Goal: Information Seeking & Learning: Learn about a topic

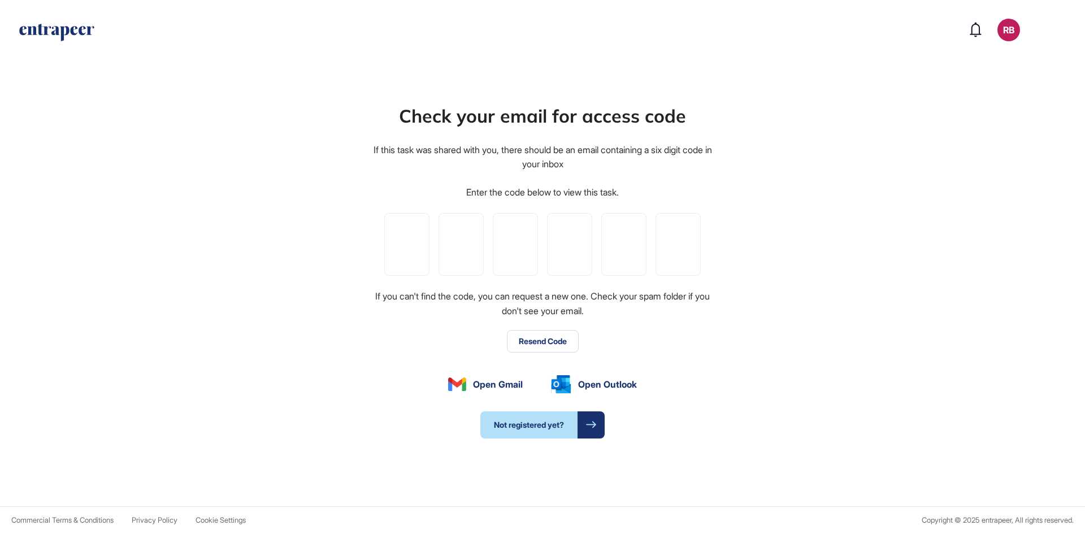
type input "*"
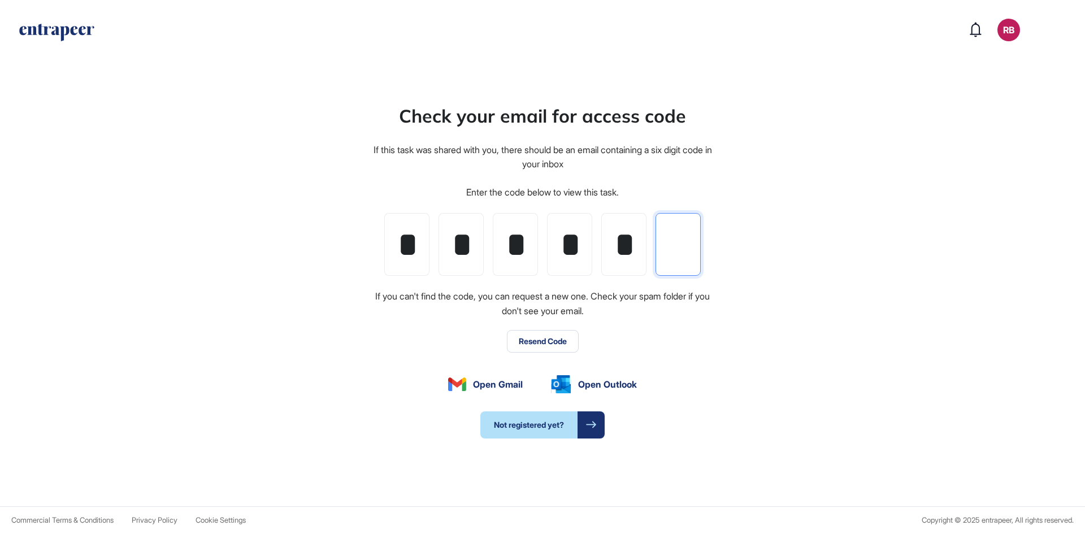
type input "*"
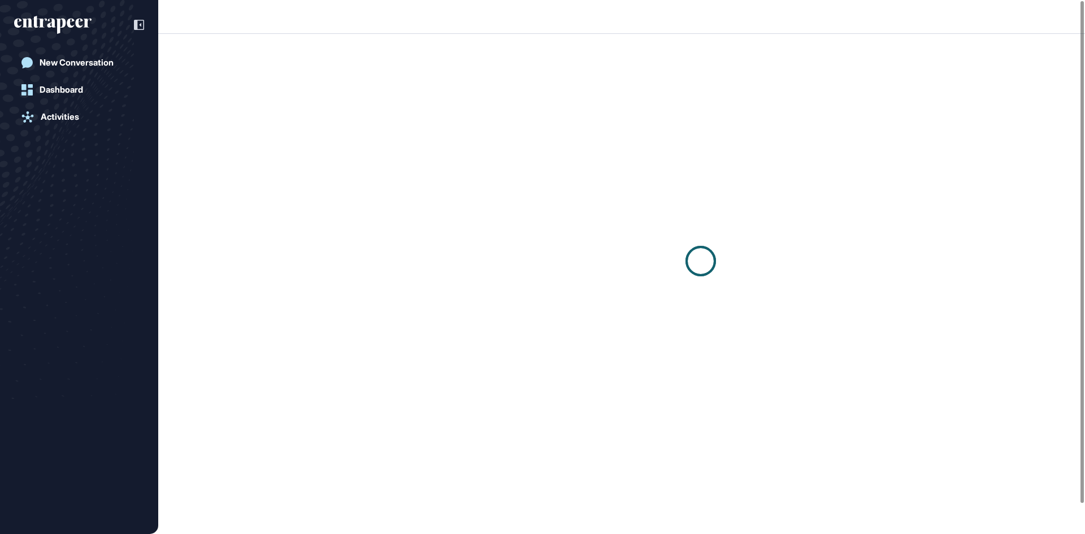
scroll to position [1, 1]
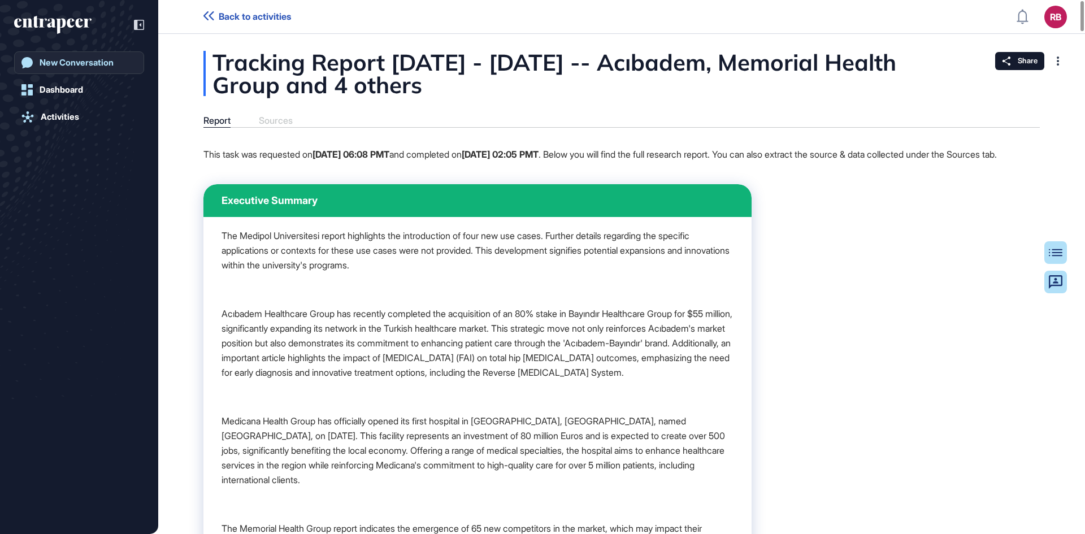
click at [50, 58] on div "New Conversation" at bounding box center [77, 63] width 74 height 10
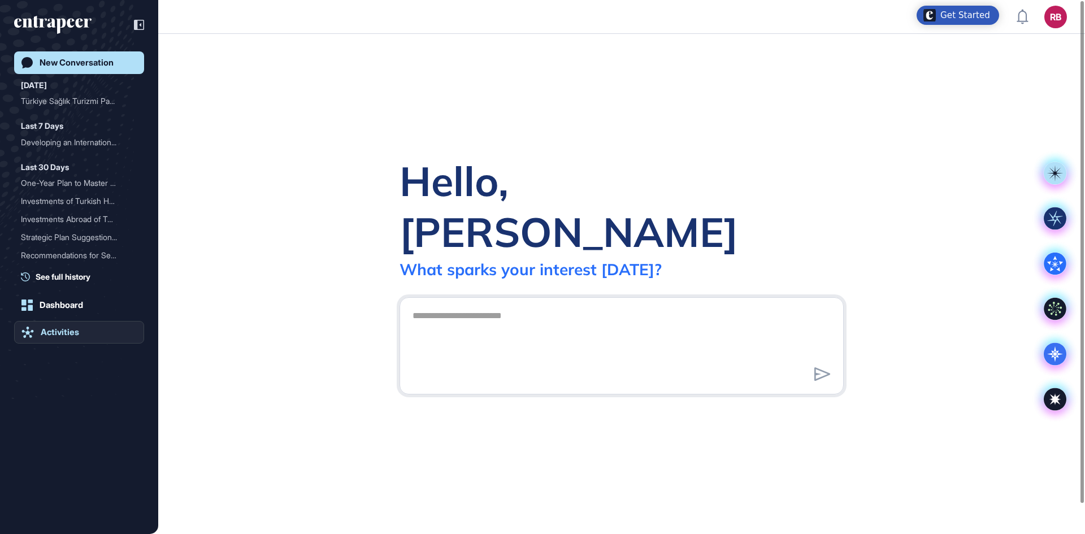
click at [54, 314] on div "Activities" at bounding box center [60, 332] width 38 height 10
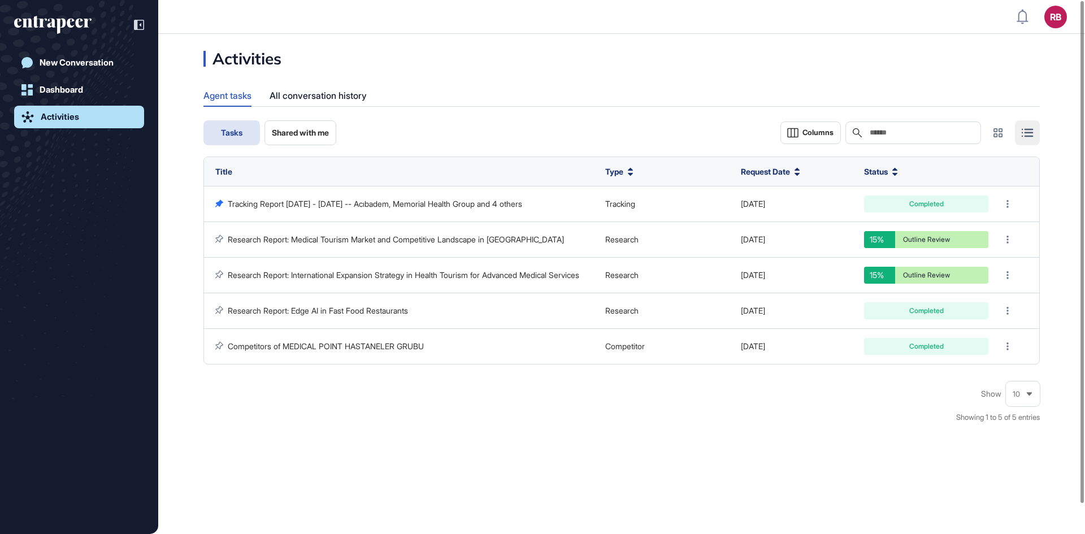
click at [289, 133] on span "Shared with me" at bounding box center [300, 132] width 57 height 9
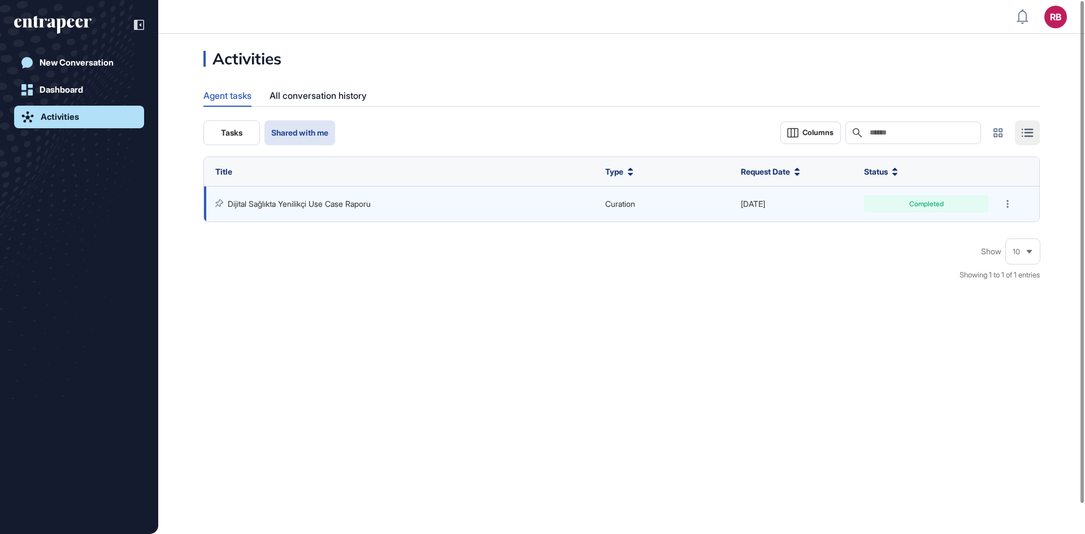
click at [345, 198] on td "Dijital Sağlıkta Yenilikçi Use Case Raporu" at bounding box center [401, 204] width 395 height 36
click at [583, 204] on div "Completed" at bounding box center [925, 204] width 107 height 7
click at [334, 201] on link "Dijital Sağlıkta Yenilikçi Use Case Raporu" at bounding box center [299, 204] width 143 height 10
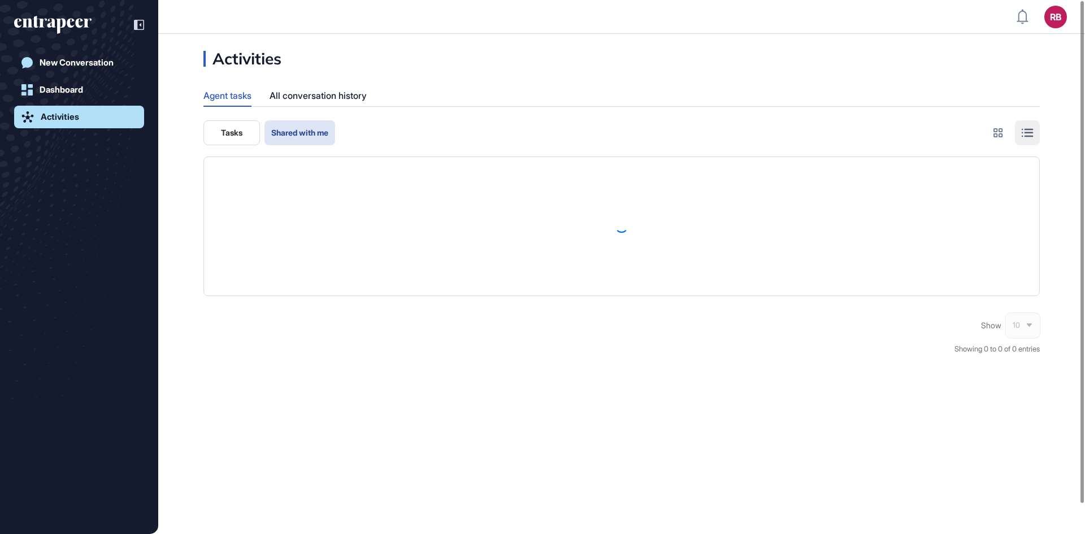
click at [38, 109] on link "Activities" at bounding box center [79, 117] width 130 height 23
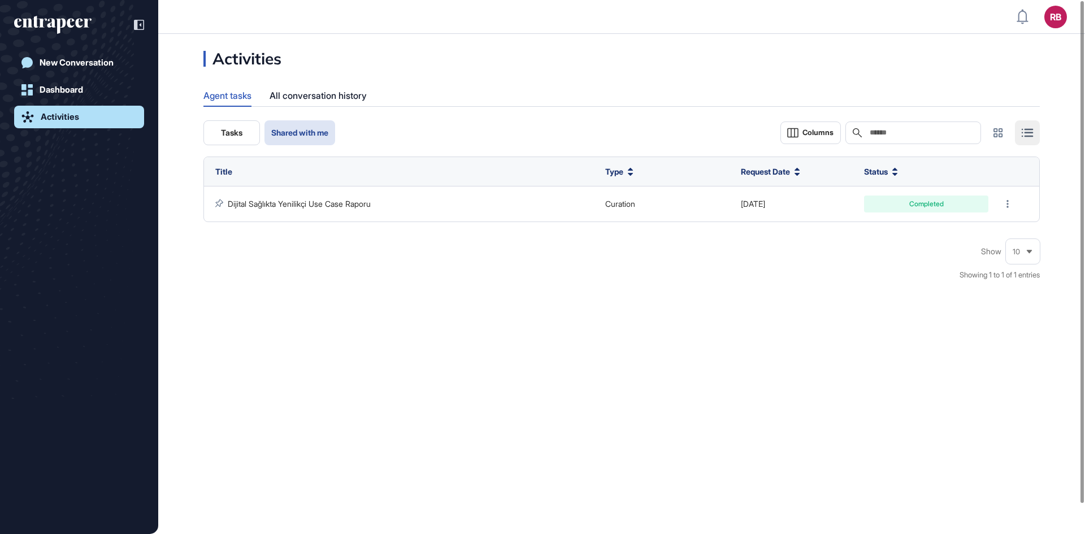
click at [242, 139] on button "Tasks" at bounding box center [231, 132] width 56 height 25
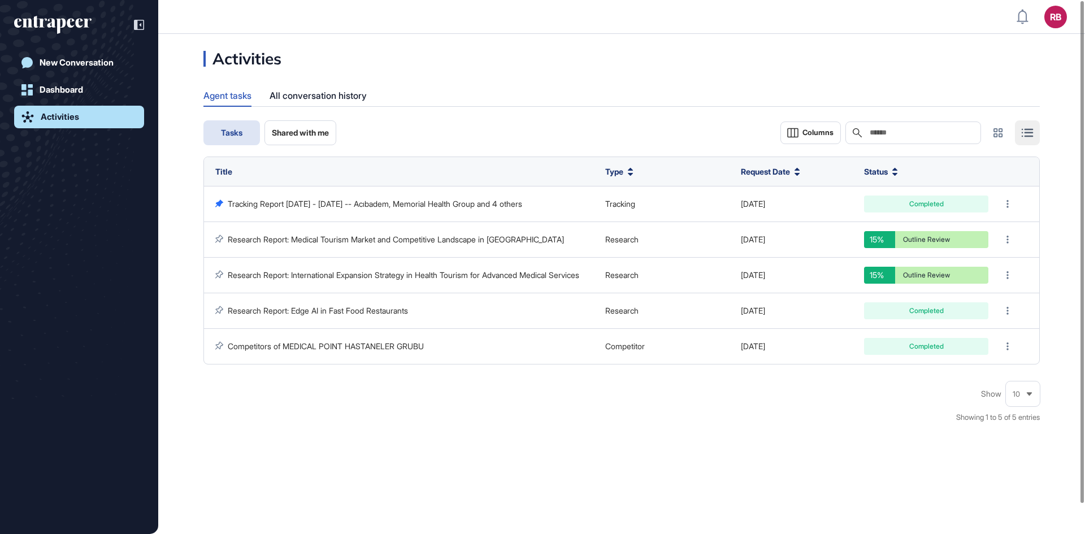
click at [295, 133] on span "Shared with me" at bounding box center [300, 132] width 57 height 9
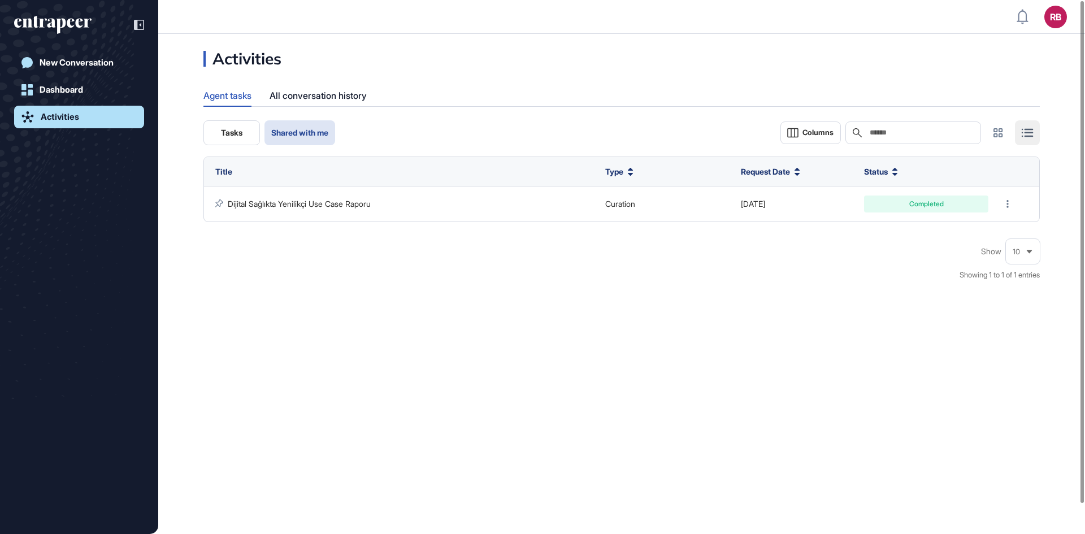
click at [248, 127] on button "Tasks" at bounding box center [231, 132] width 56 height 25
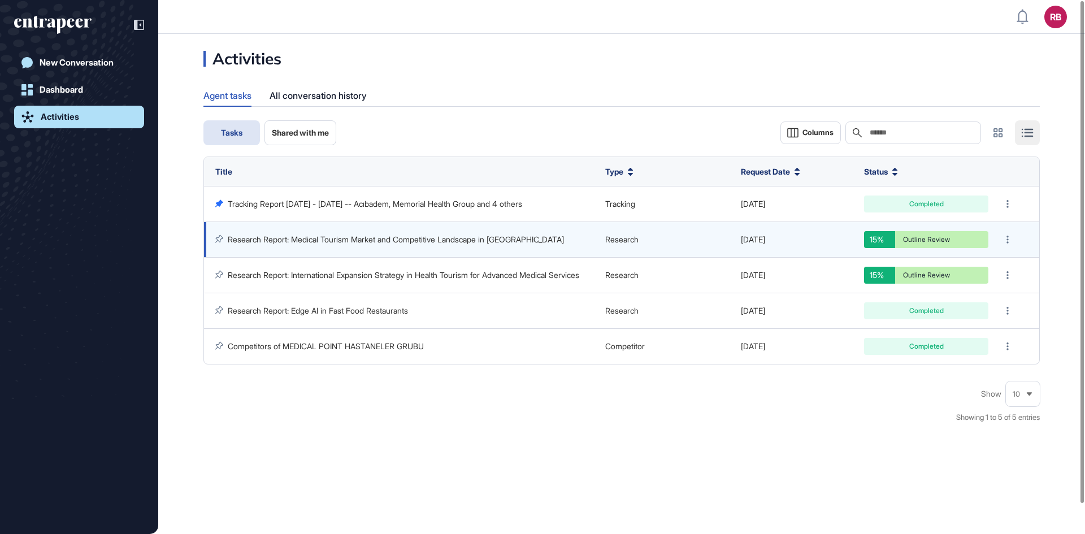
click at [265, 238] on link "Research Report: Medical Tourism Market and Competitive Landscape in [GEOGRAPHI…" at bounding box center [396, 239] width 336 height 10
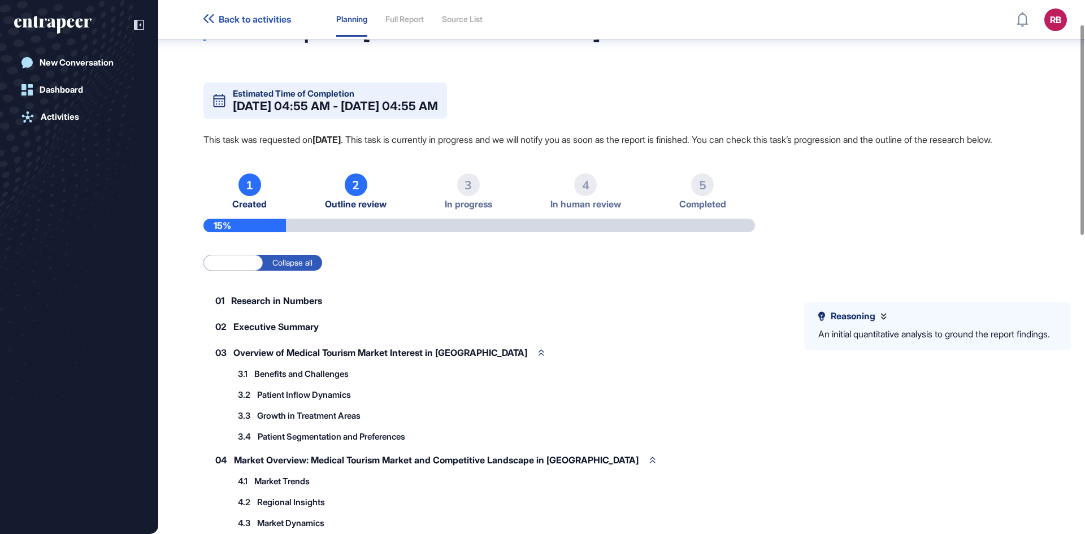
scroll to position [62, 0]
click at [583, 314] on span "Reasoning" at bounding box center [852, 316] width 45 height 11
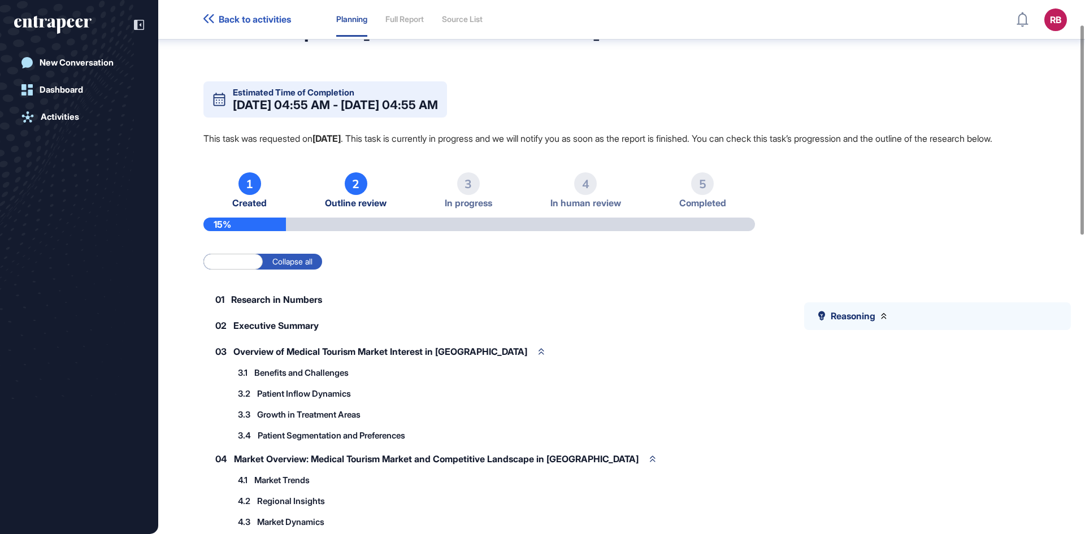
click at [583, 314] on span "Reasoning" at bounding box center [852, 316] width 45 height 11
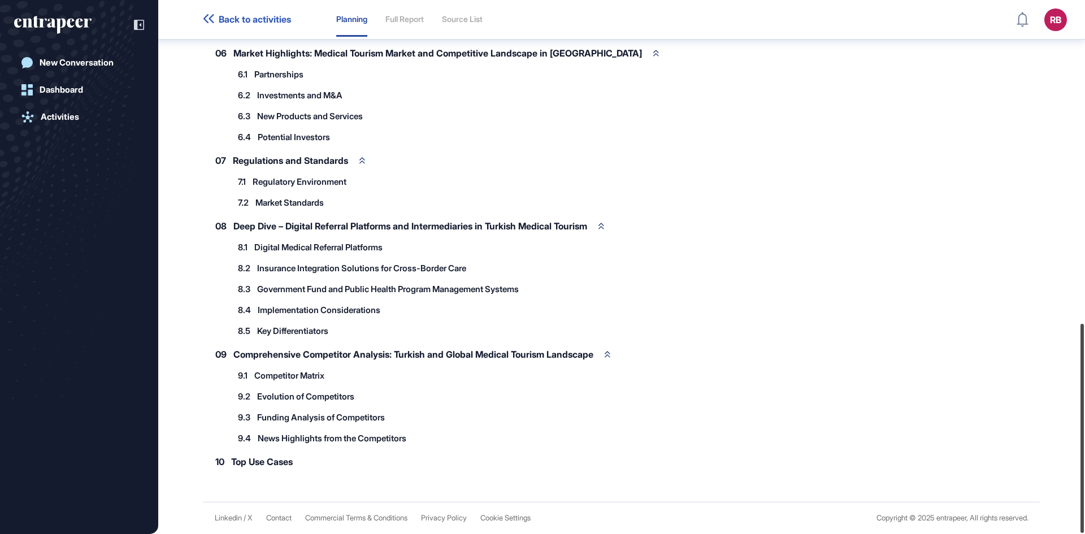
scroll to position [0, 0]
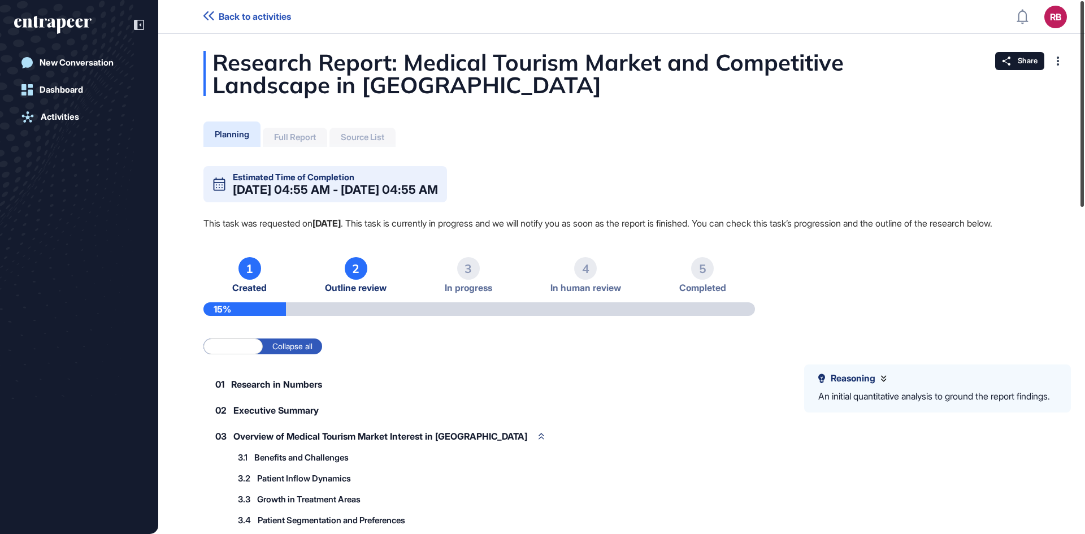
drag, startPoint x: 1084, startPoint y: 220, endPoint x: 1062, endPoint y: 51, distance: 170.9
click at [583, 51] on div "Back to activities RB Dashboard Profile My Content Request More Data New Conver…" at bounding box center [542, 267] width 1085 height 534
click at [303, 141] on div "Full Report" at bounding box center [295, 137] width 42 height 10
click at [206, 12] on icon at bounding box center [208, 15] width 11 height 9
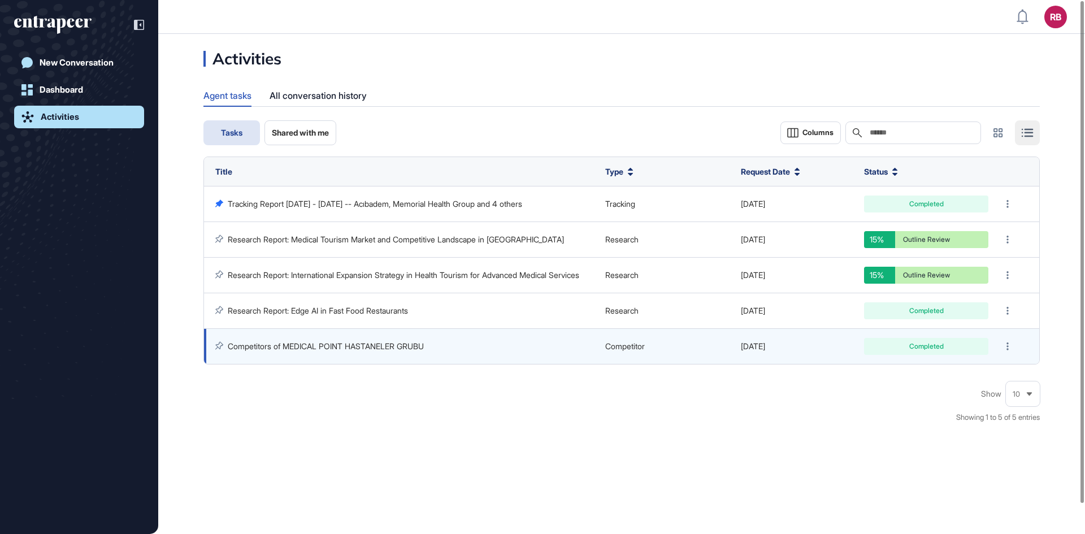
click at [312, 314] on link "Competitors of MEDICAL POINT HASTANELER GRUBU" at bounding box center [326, 346] width 196 height 10
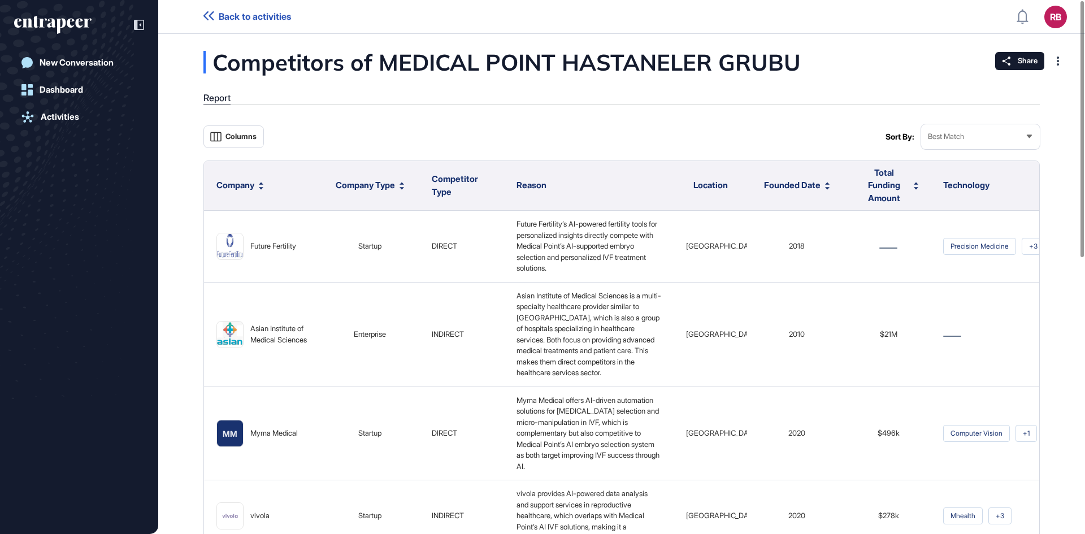
click at [399, 185] on icon at bounding box center [401, 183] width 5 height 5
click at [262, 185] on icon at bounding box center [261, 183] width 5 height 5
click at [255, 213] on span "Sort Ascending" at bounding box center [257, 213] width 41 height 10
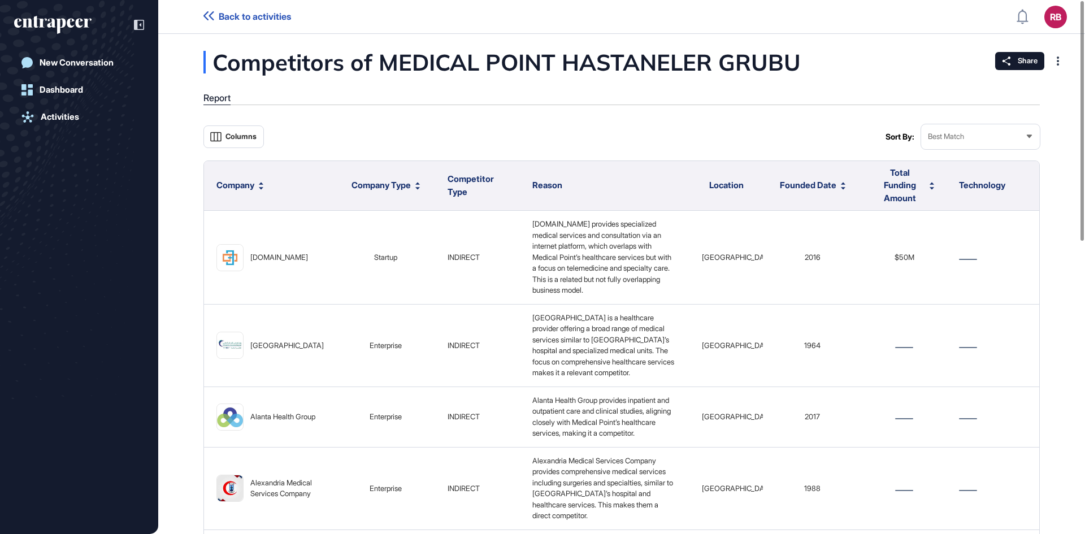
click at [583, 185] on span "Founded Date" at bounding box center [808, 185] width 56 height 13
click at [583, 210] on span "Sort Ascending" at bounding box center [820, 213] width 41 height 10
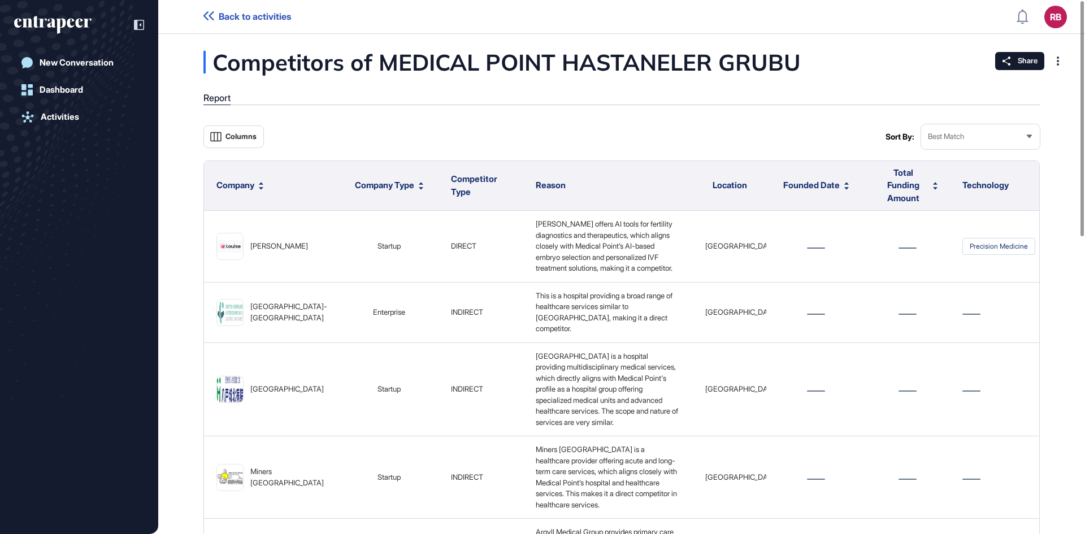
click at [583, 187] on button "Total Funding Amount" at bounding box center [907, 186] width 60 height 38
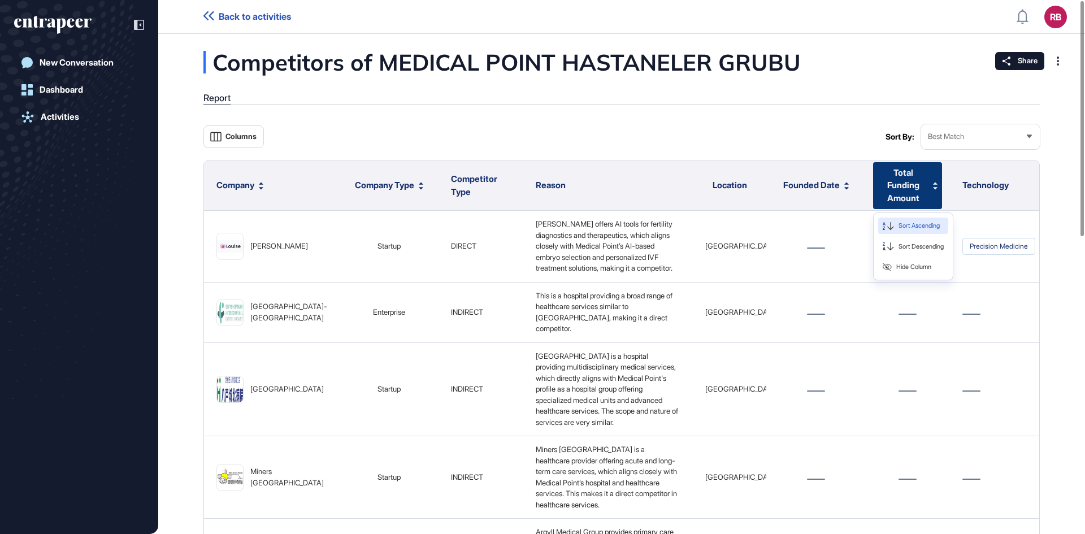
click at [583, 220] on div "Sort Ascending" at bounding box center [913, 225] width 70 height 16
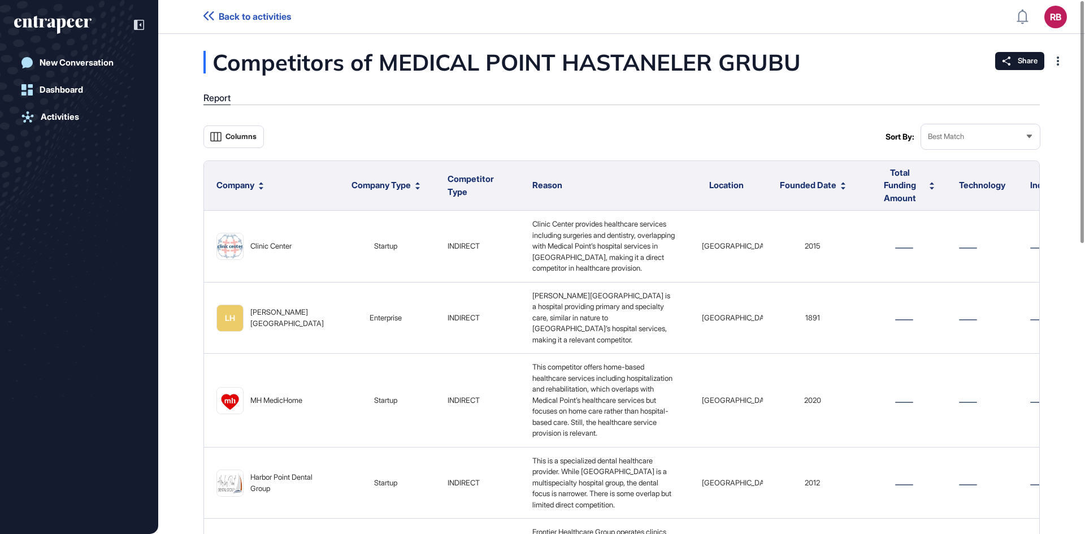
click at [583, 132] on div "Best Match" at bounding box center [980, 136] width 119 height 22
click at [583, 161] on li "Best Match" at bounding box center [980, 164] width 112 height 23
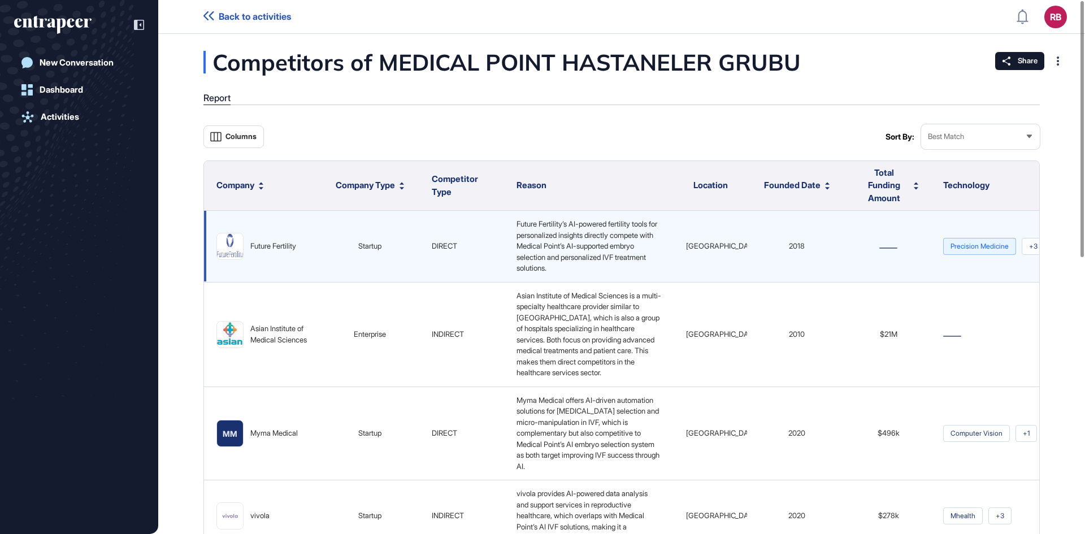
click at [583, 248] on span "Precision Medicine" at bounding box center [979, 246] width 73 height 17
click at [265, 241] on div "Future Fertility" at bounding box center [273, 246] width 46 height 11
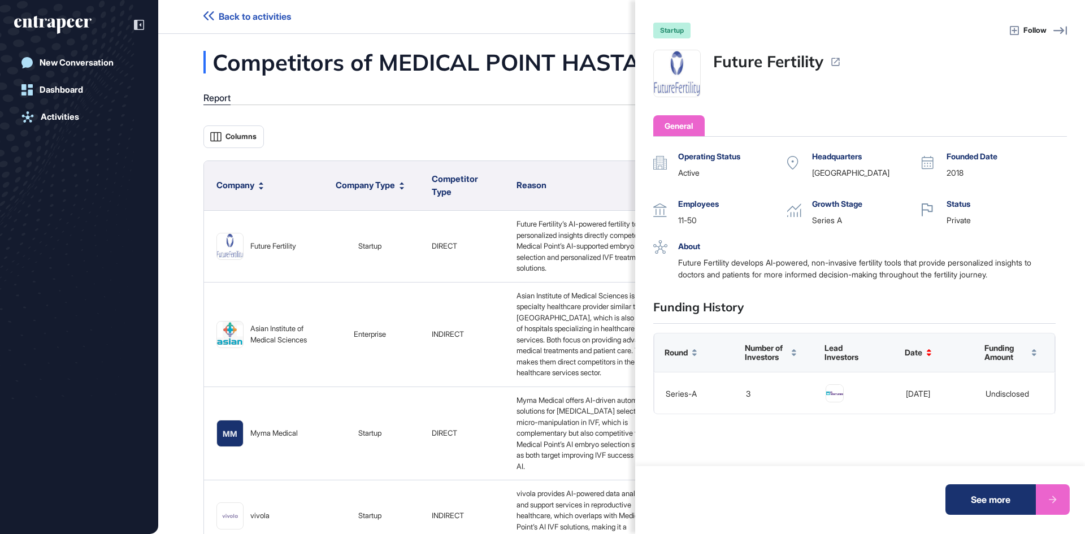
click at [583, 62] on icon at bounding box center [835, 61] width 11 height 11
click at [583, 34] on span "Follow" at bounding box center [1034, 30] width 23 height 11
click at [583, 23] on div "startup Follow" at bounding box center [859, 31] width 413 height 16
click at [583, 27] on icon at bounding box center [1060, 31] width 14 height 14
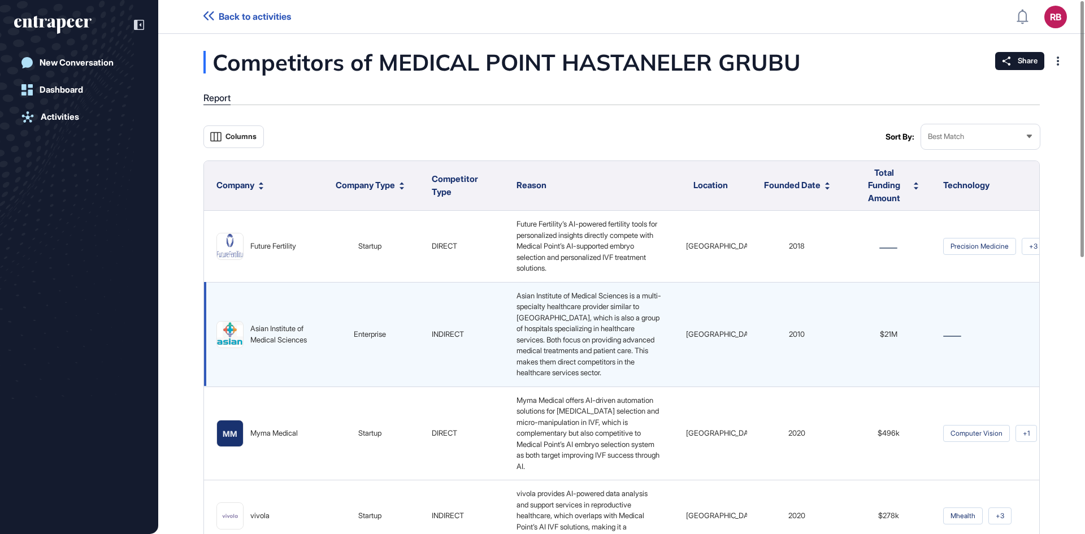
click at [273, 314] on div "Asian Institute of Medical Sciences" at bounding box center [279, 334] width 58 height 22
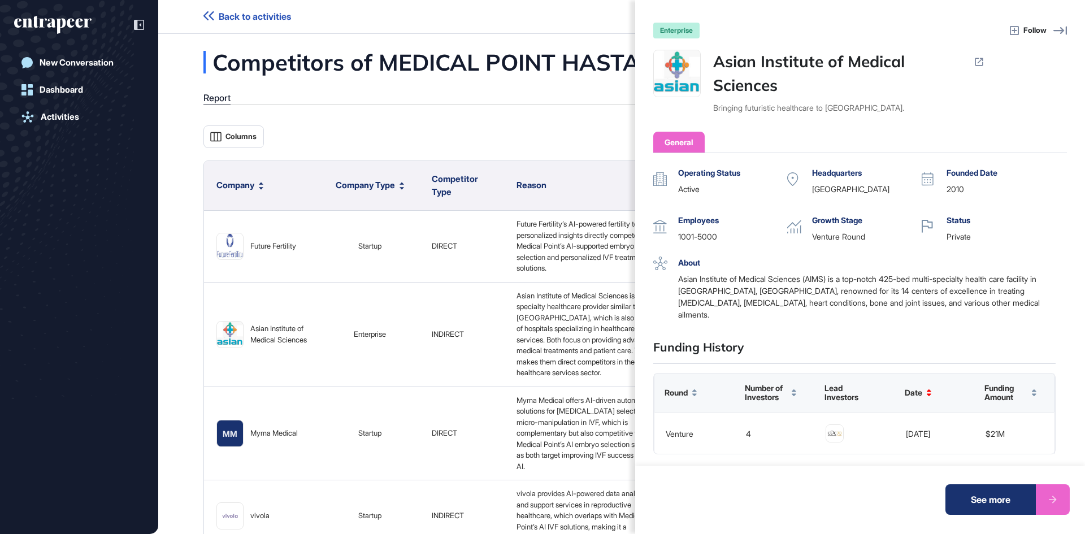
click at [583, 56] on icon at bounding box center [978, 61] width 11 height 11
click at [583, 60] on div "enterprise Follow Asian Institute of Medical Sciences Bringing futuristic healt…" at bounding box center [860, 267] width 450 height 534
click at [583, 61] on icon at bounding box center [978, 62] width 8 height 8
click at [259, 314] on div "enterprise Follow Asian Institute of Medical Sciences Bringing futuristic healt…" at bounding box center [542, 267] width 1085 height 534
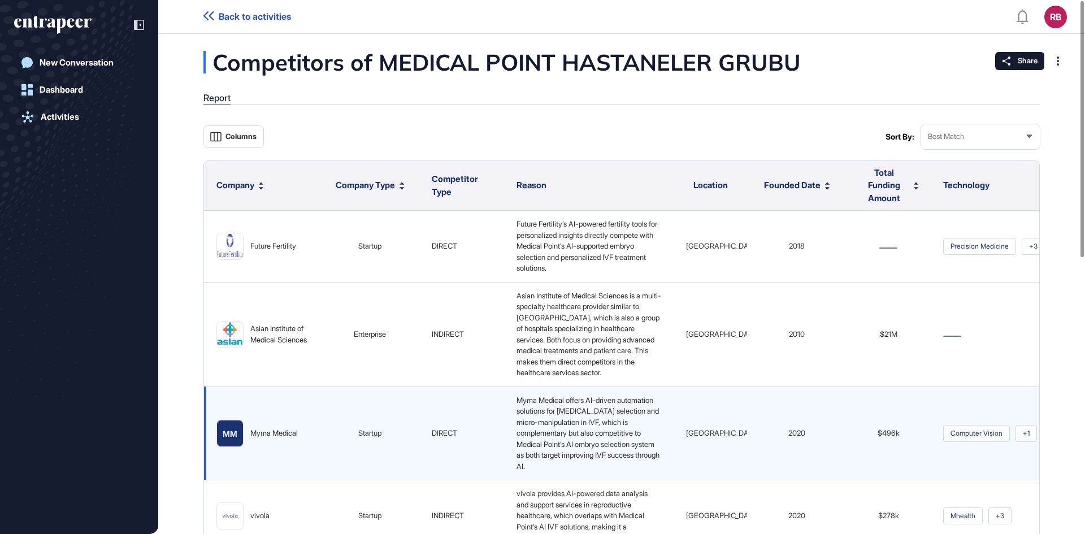
click at [273, 314] on div "Myma Medical" at bounding box center [273, 433] width 47 height 11
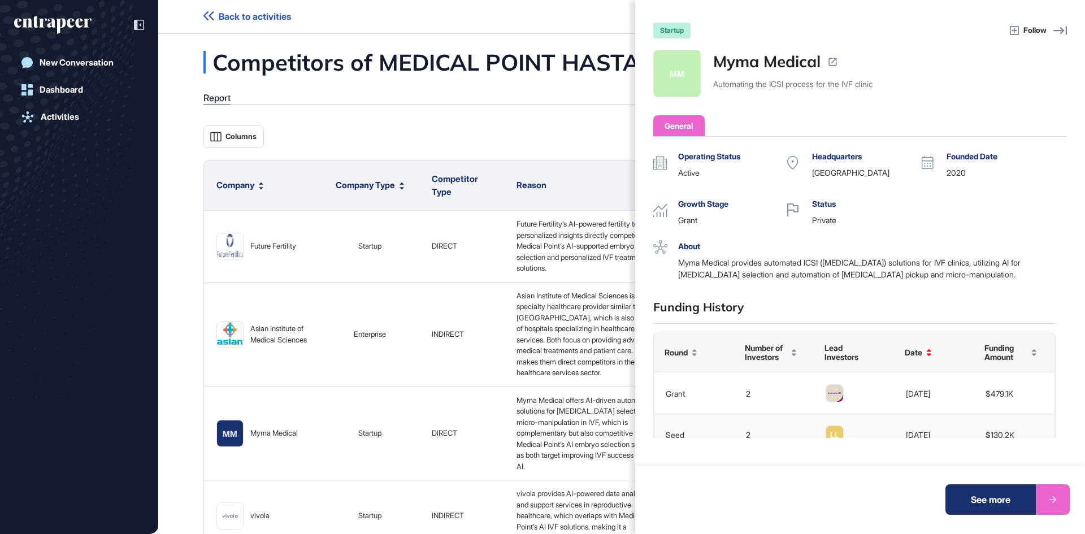
click at [583, 62] on icon at bounding box center [832, 62] width 8 height 8
click at [364, 13] on div "startup Follow MM Myma Medical Automating the ICSI process for the IVF clinic G…" at bounding box center [542, 267] width 1085 height 534
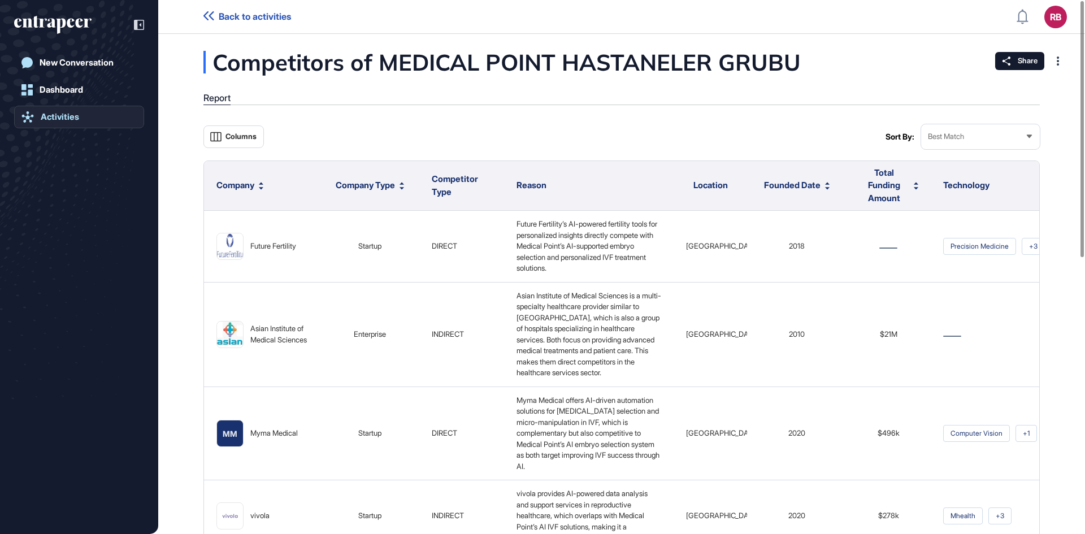
click at [46, 111] on link "Activities" at bounding box center [79, 117] width 130 height 23
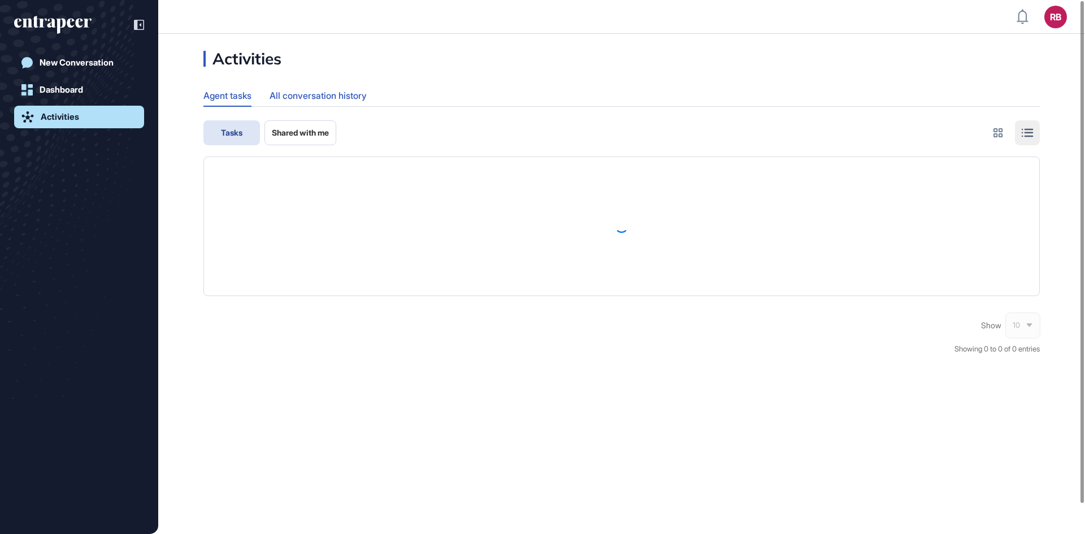
click at [291, 90] on div "All conversation history" at bounding box center [317, 96] width 97 height 22
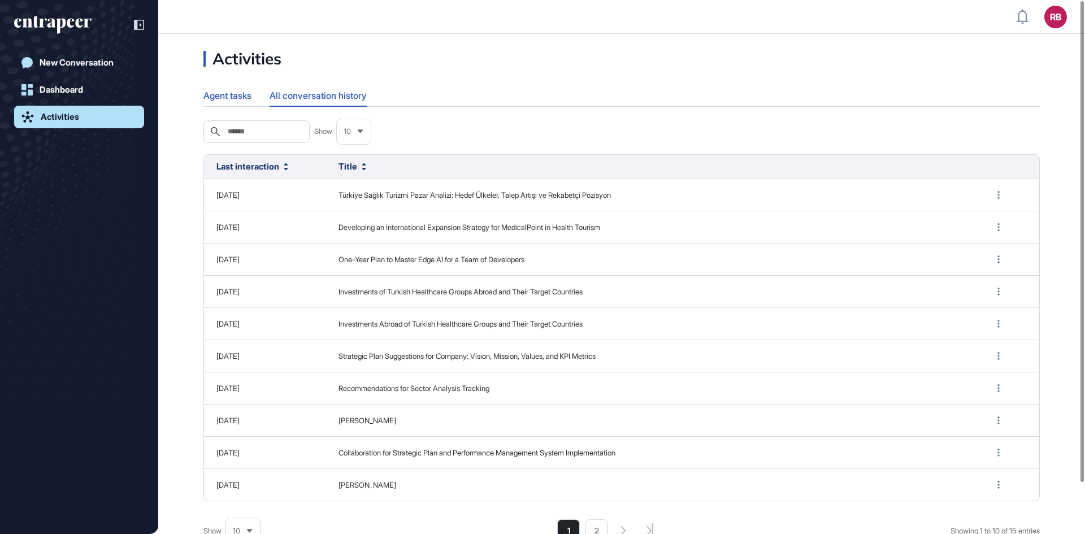
click at [216, 87] on div "Agent tasks" at bounding box center [227, 96] width 48 height 22
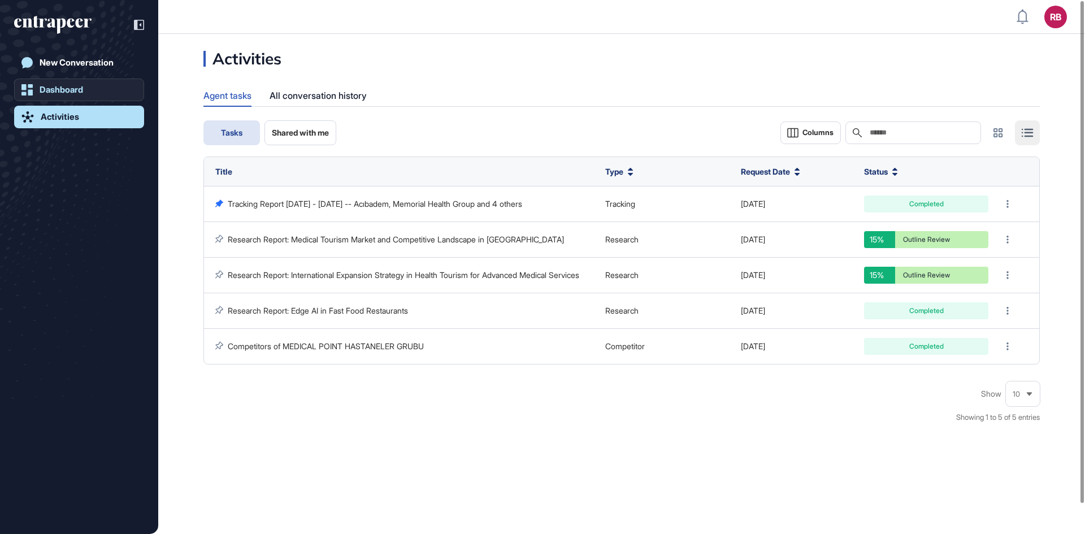
click at [75, 91] on div "Dashboard" at bounding box center [61, 90] width 43 height 10
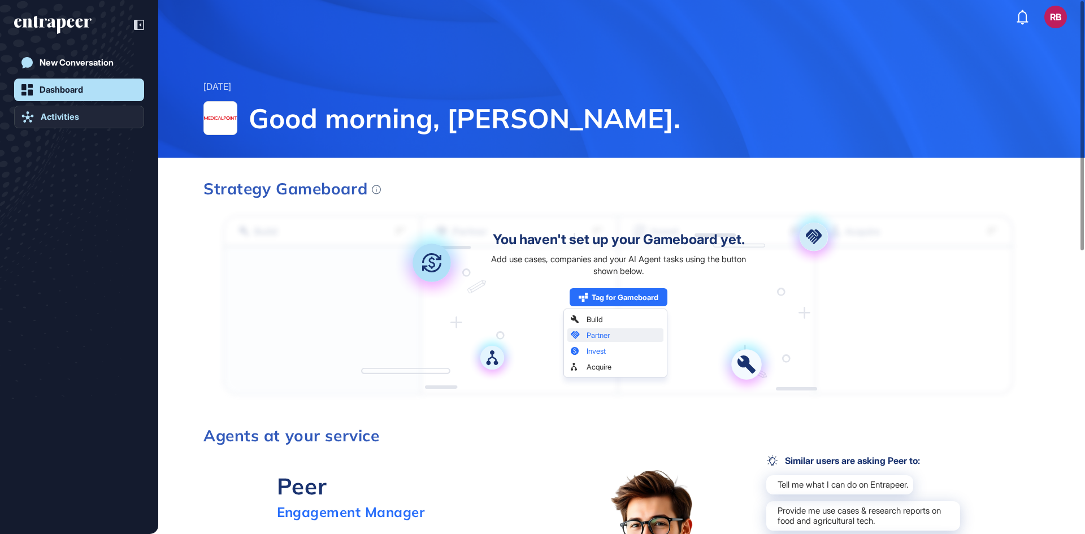
click at [72, 120] on div "Activities" at bounding box center [60, 117] width 38 height 10
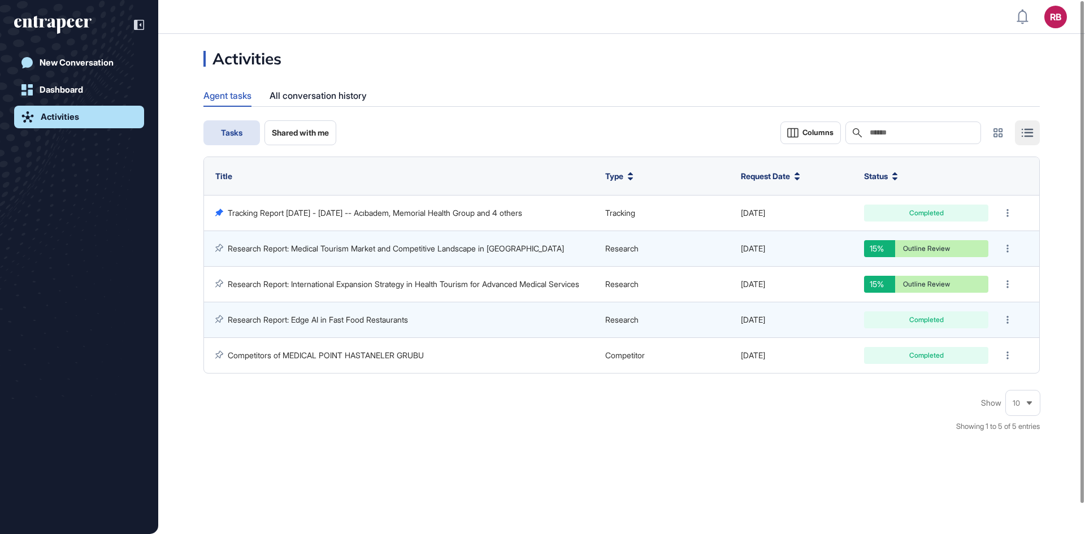
click at [319, 132] on span "Shared with me" at bounding box center [300, 132] width 57 height 9
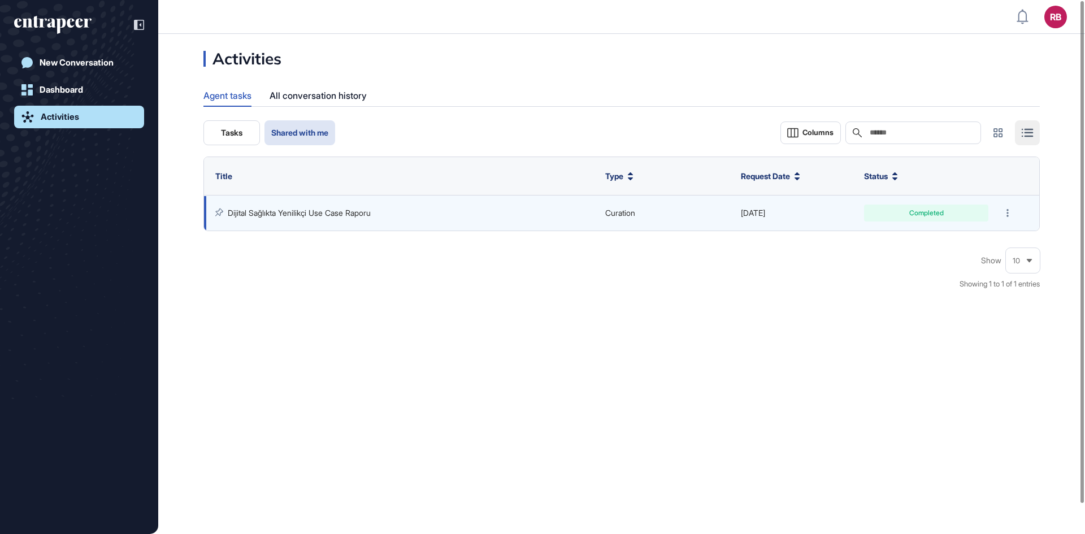
click at [301, 216] on link "Dijital Sağlıkta Yenilikçi Use Case Raporu" at bounding box center [299, 213] width 143 height 10
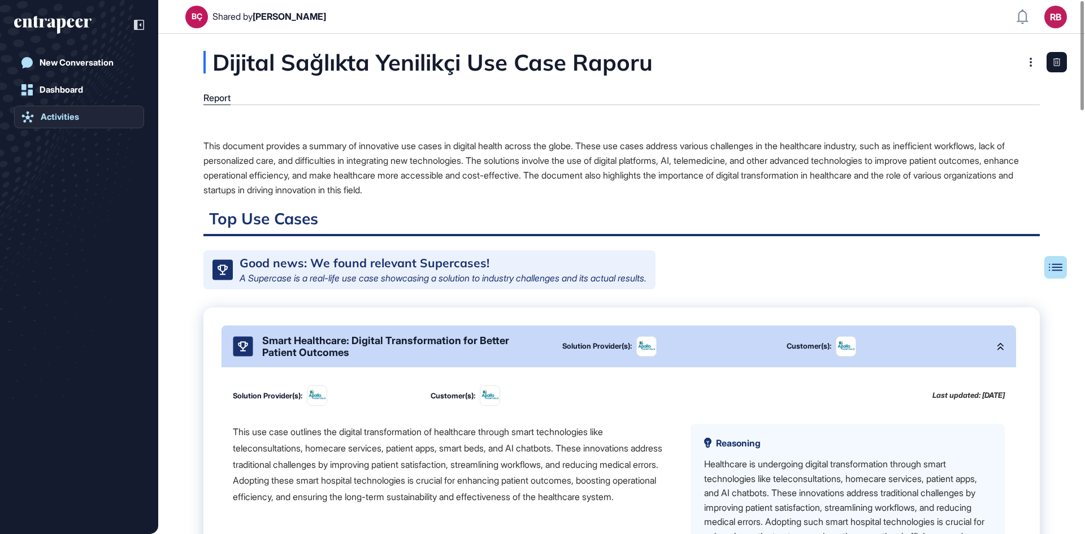
click at [62, 109] on link "Activities" at bounding box center [79, 117] width 130 height 23
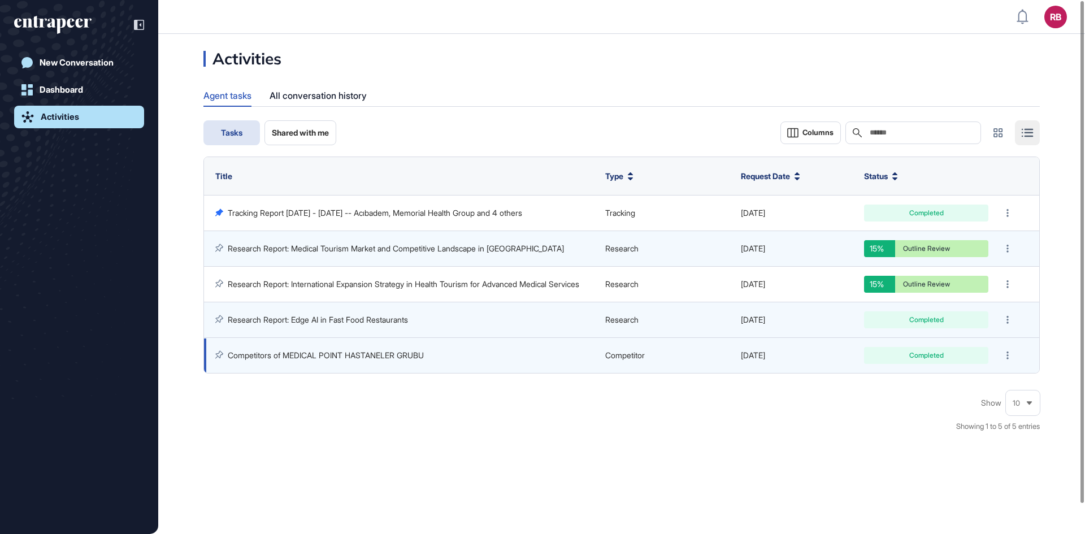
click at [302, 314] on link "Competitors of MEDICAL POINT HASTANELER GRUBU" at bounding box center [326, 355] width 196 height 10
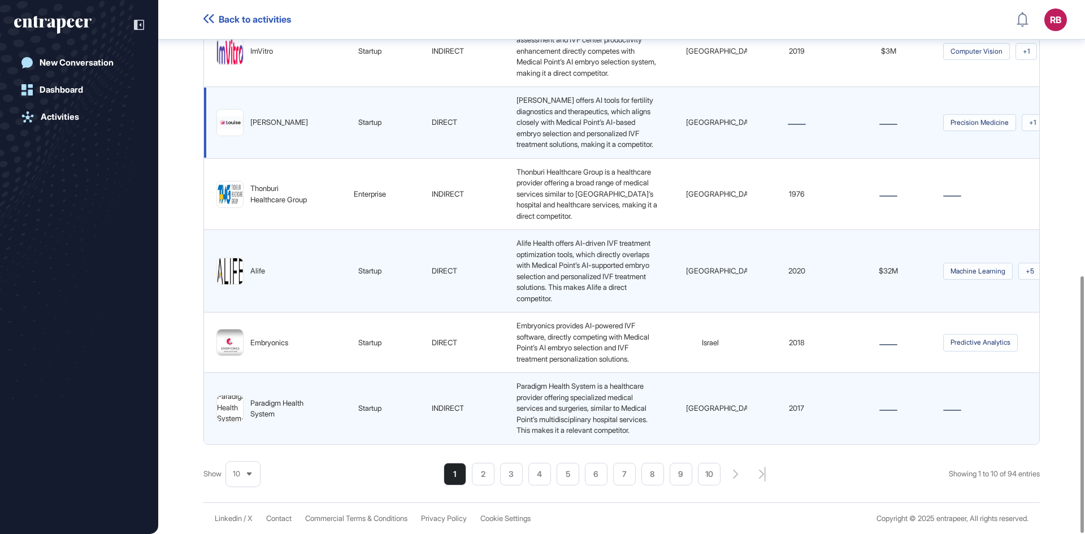
scroll to position [572, 0]
click at [482, 314] on li "2" at bounding box center [483, 474] width 23 height 23
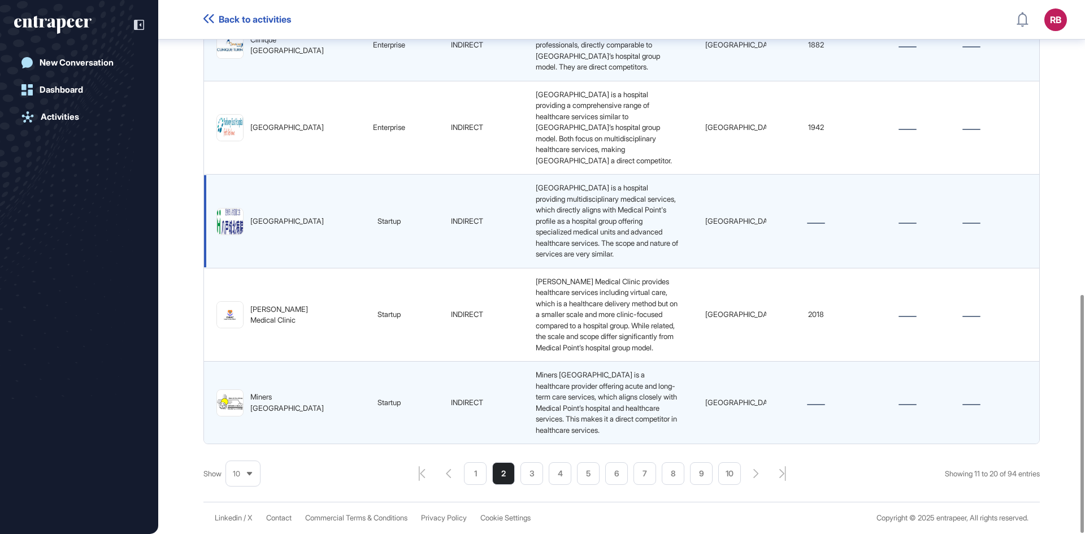
scroll to position [660, 0]
click at [530, 314] on li "3" at bounding box center [531, 473] width 23 height 23
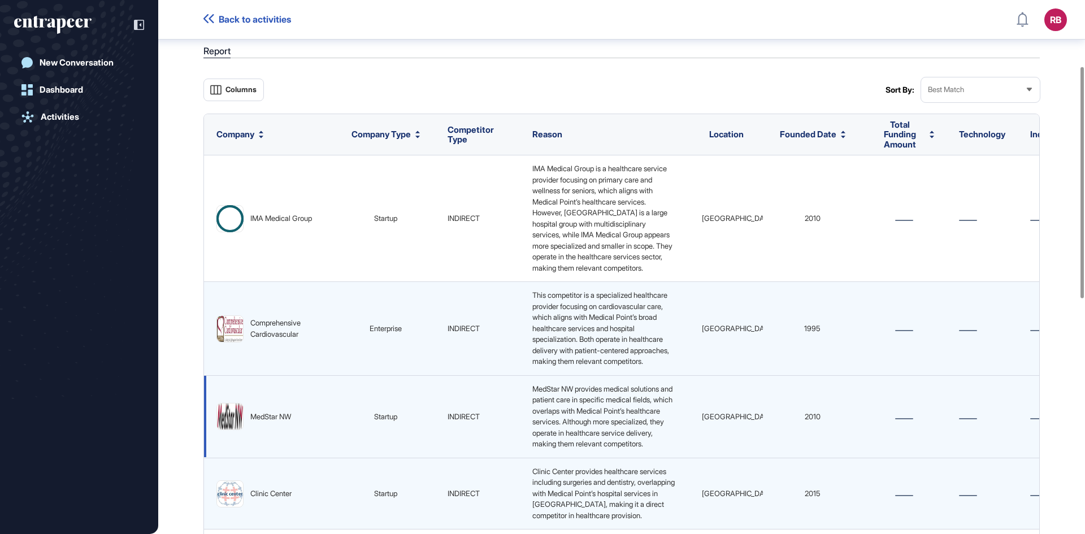
scroll to position [0, 0]
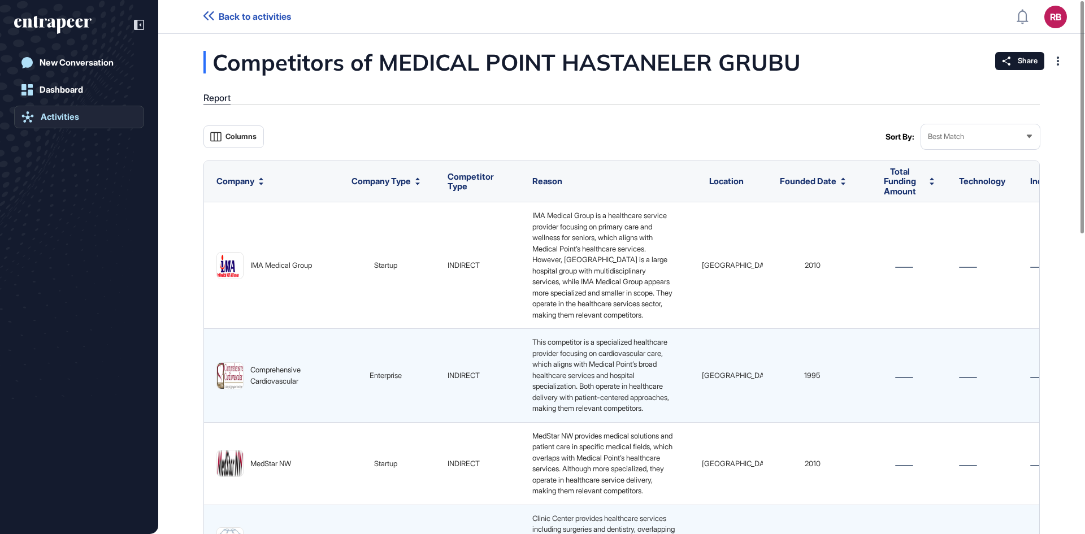
click at [58, 116] on div "Activities" at bounding box center [60, 117] width 38 height 10
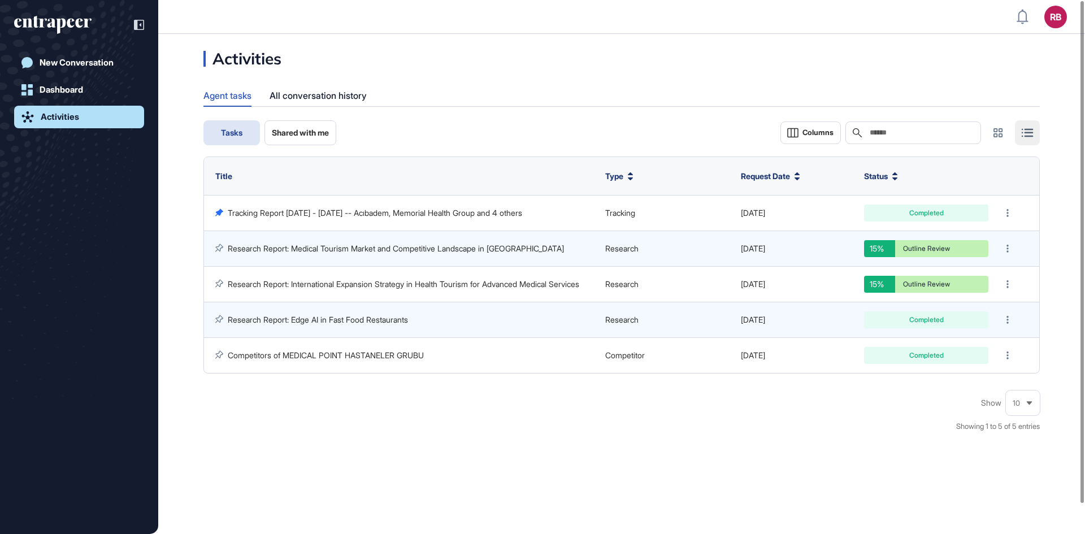
click at [322, 133] on span "Shared with me" at bounding box center [300, 132] width 57 height 9
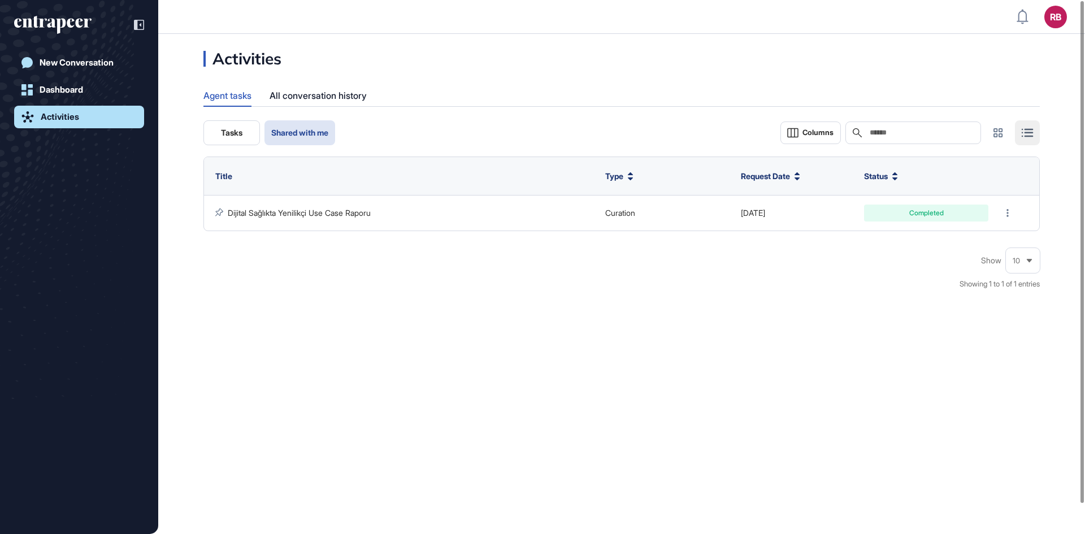
click at [240, 138] on button "Tasks" at bounding box center [231, 132] width 56 height 25
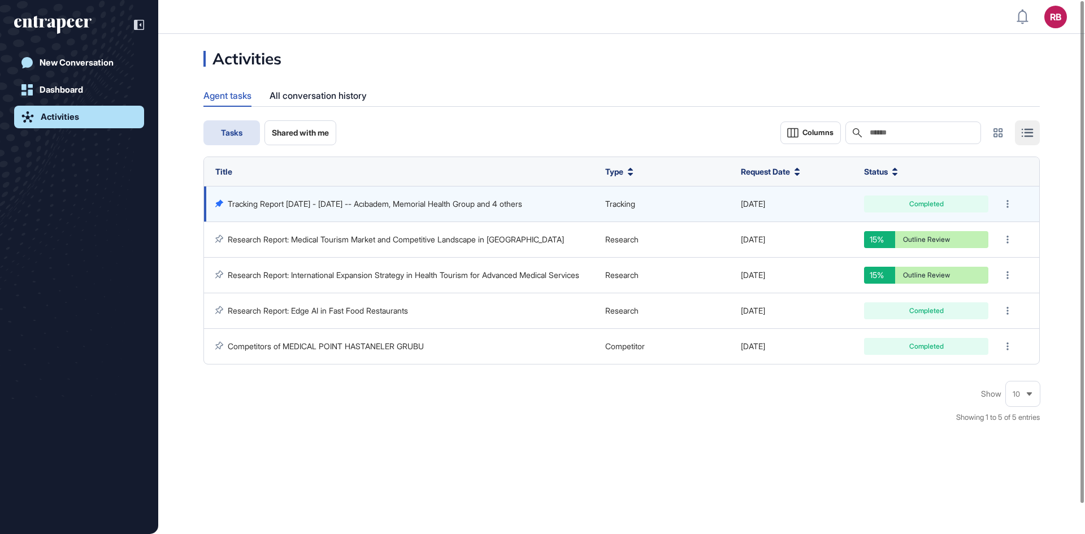
click at [323, 205] on link "Tracking Report [DATE] - [DATE] -- Acıbadem, Memorial Health Group and 4 others" at bounding box center [375, 204] width 294 height 10
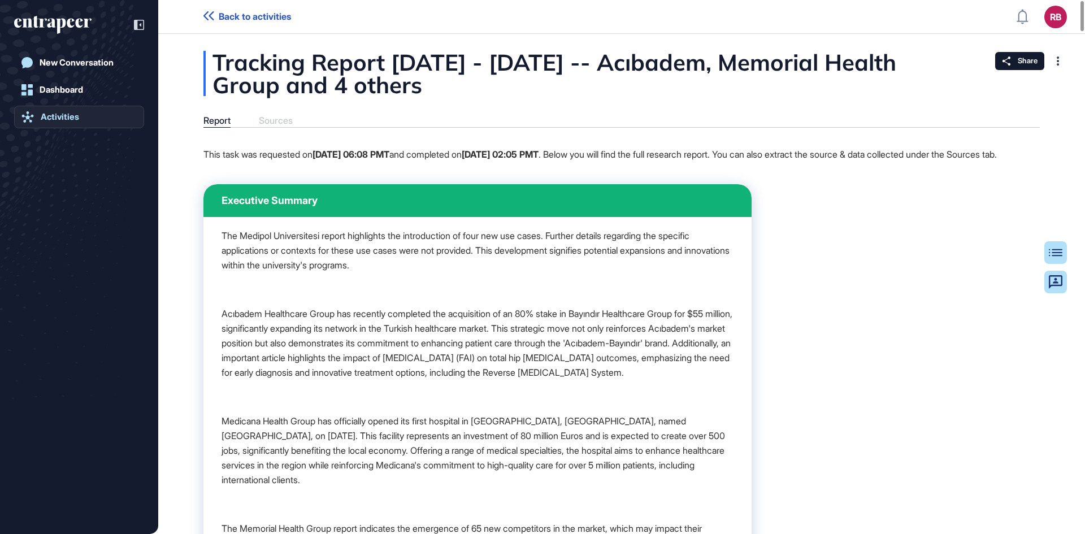
click at [67, 120] on div "Activities" at bounding box center [60, 117] width 38 height 10
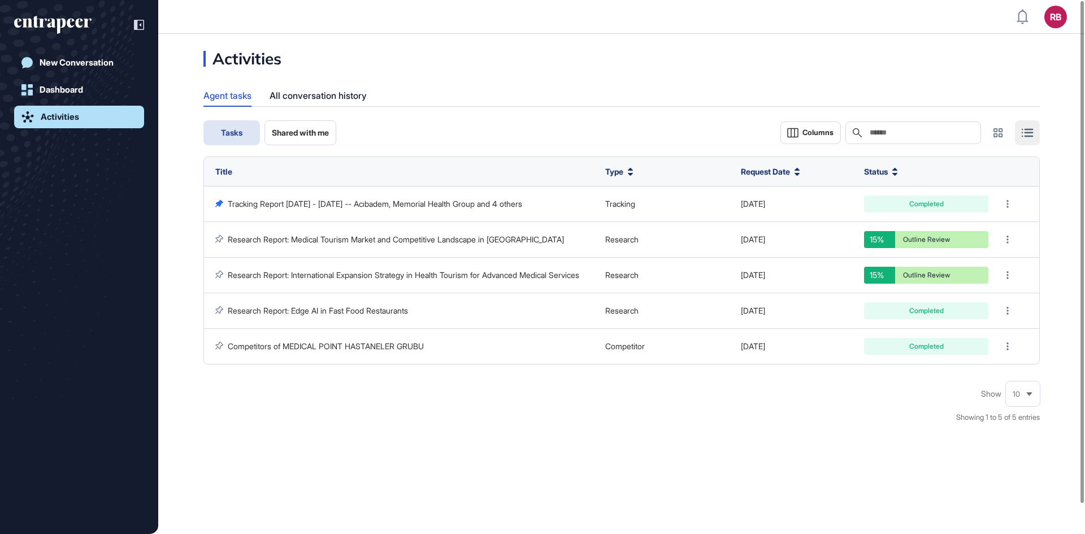
click at [318, 137] on button "Shared with me" at bounding box center [300, 132] width 72 height 25
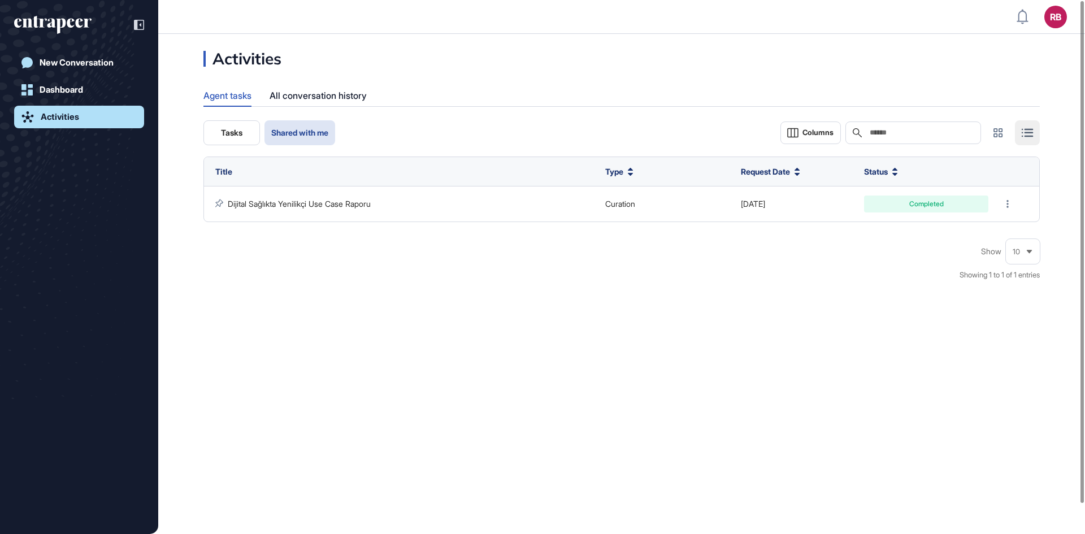
click at [236, 127] on button "Tasks" at bounding box center [231, 132] width 56 height 25
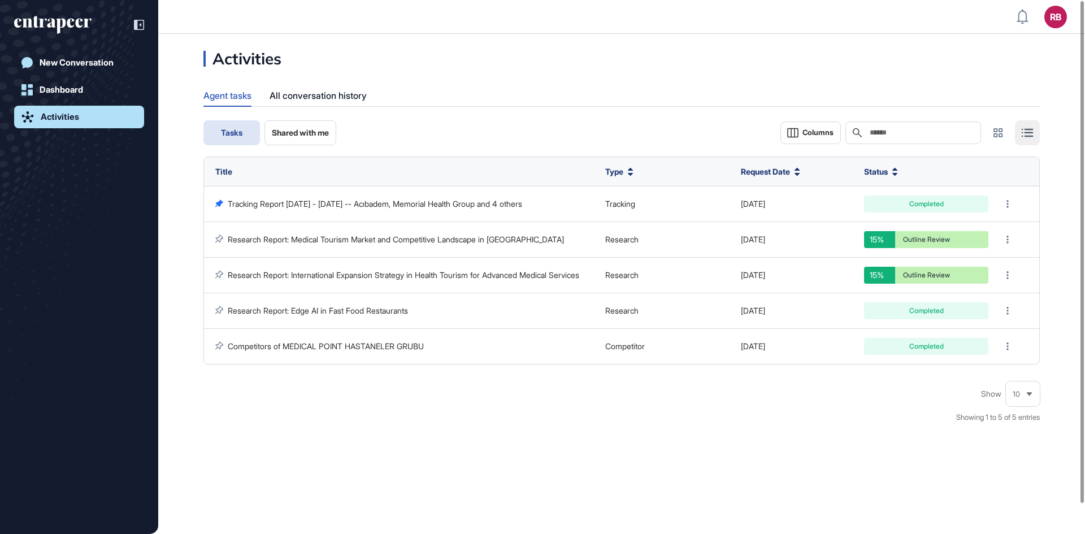
click at [307, 130] on span "Shared with me" at bounding box center [300, 132] width 57 height 9
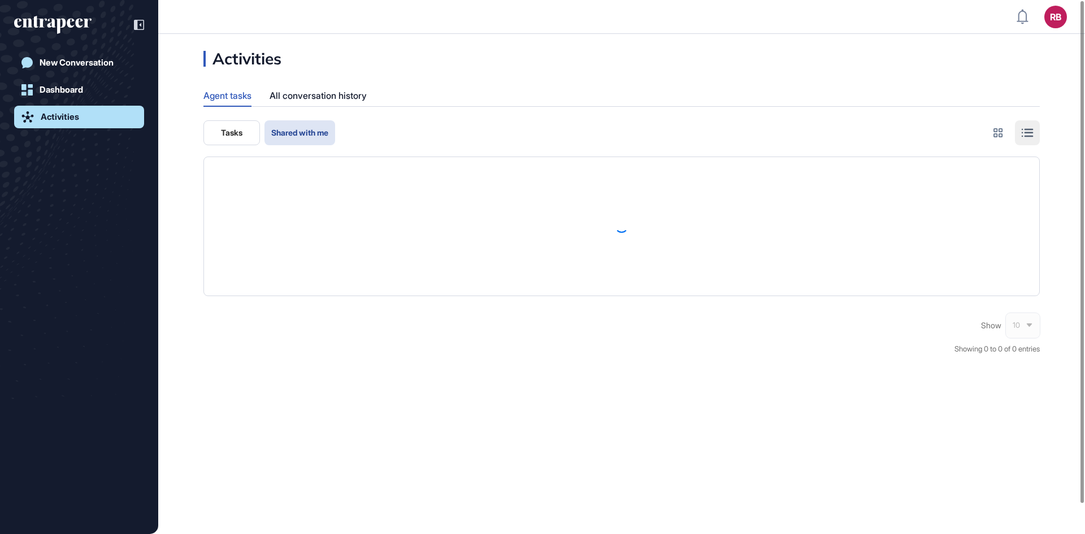
click at [221, 132] on span "Tasks" at bounding box center [231, 132] width 21 height 9
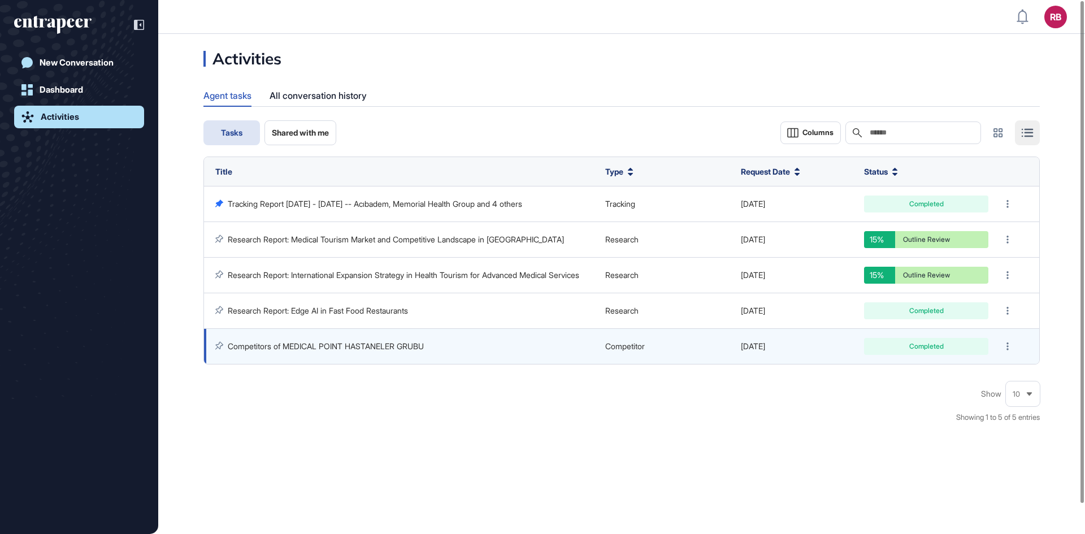
click at [339, 345] on link "Competitors of MEDICAL POINT HASTANELER GRUBU" at bounding box center [326, 346] width 196 height 10
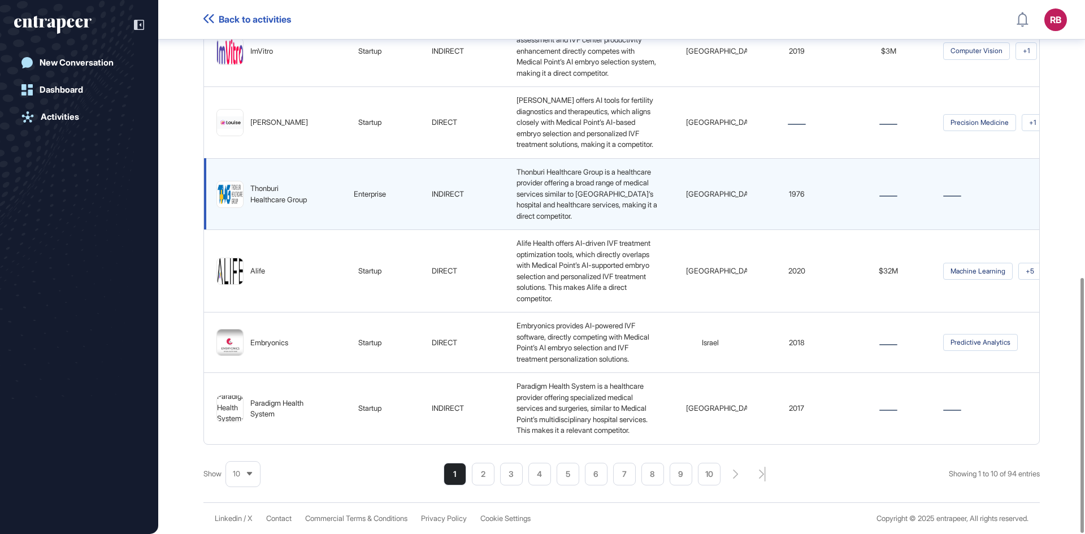
scroll to position [580, 0]
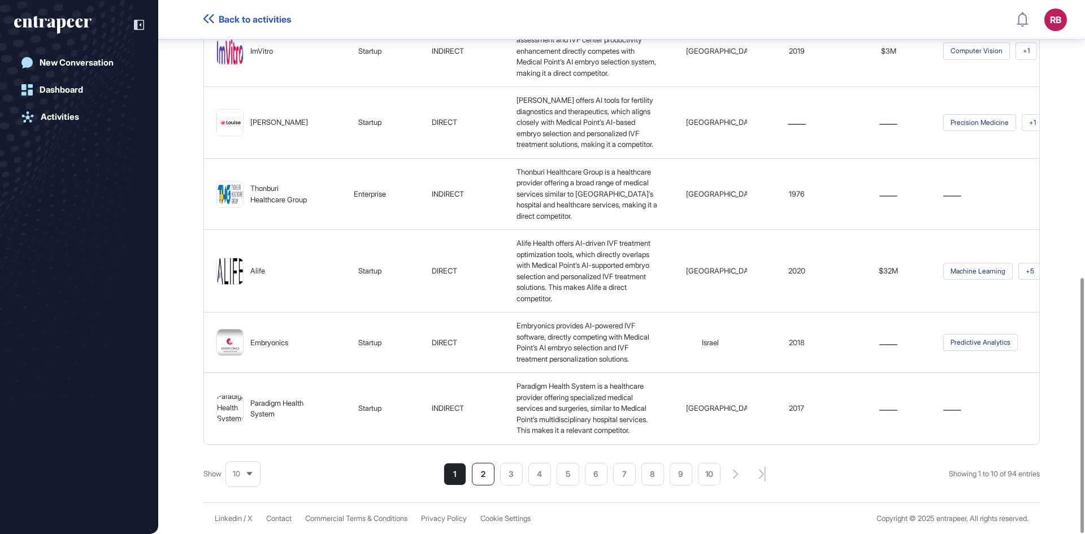
click at [473, 469] on li "2" at bounding box center [483, 474] width 23 height 23
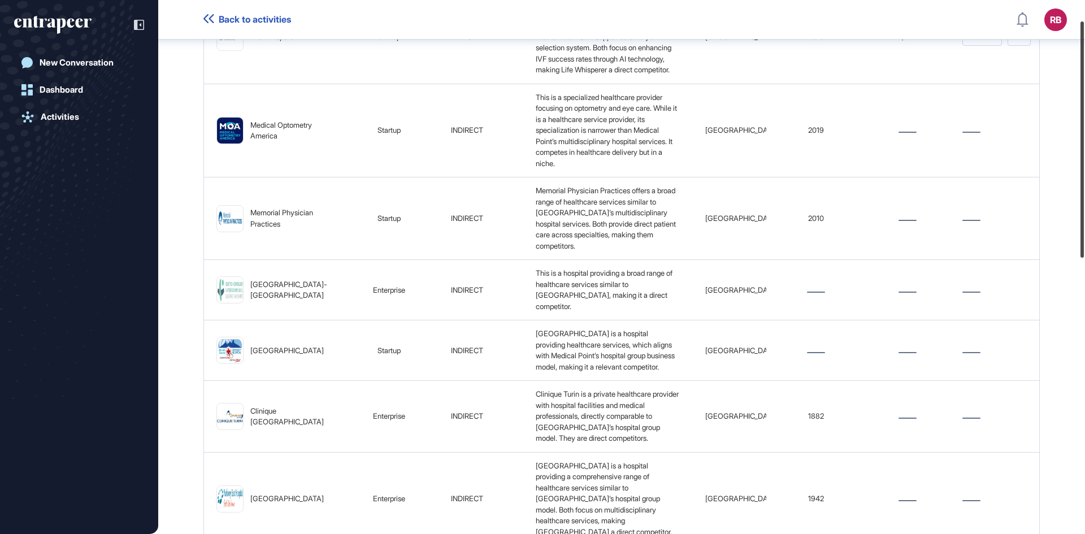
scroll to position [0, 0]
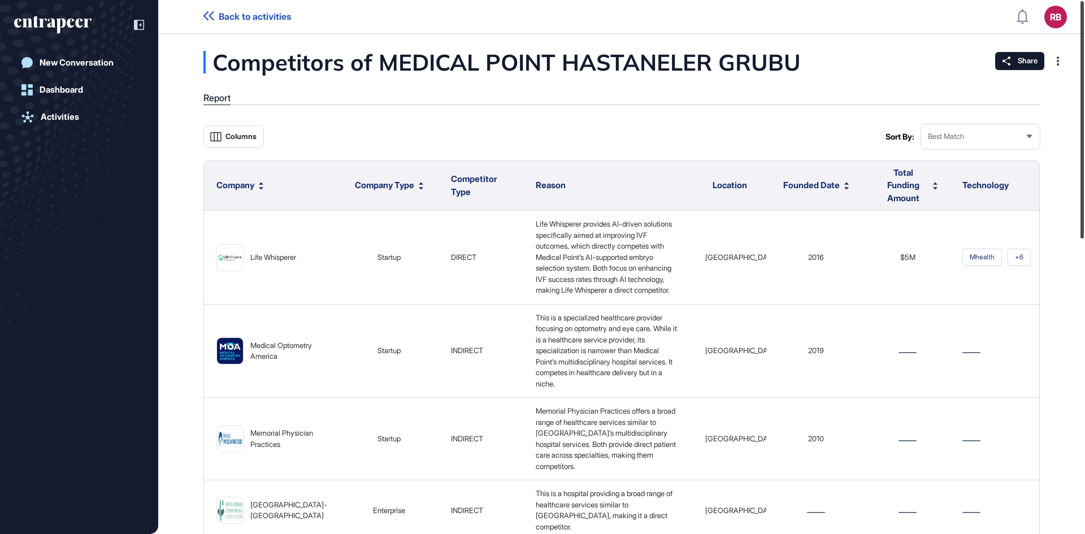
drag, startPoint x: 1083, startPoint y: 275, endPoint x: 1084, endPoint y: -2, distance: 276.8
click at [1084, 0] on html "Back to activities RB Dashboard Profile My Content Request More Data New Conver…" at bounding box center [542, 267] width 1085 height 534
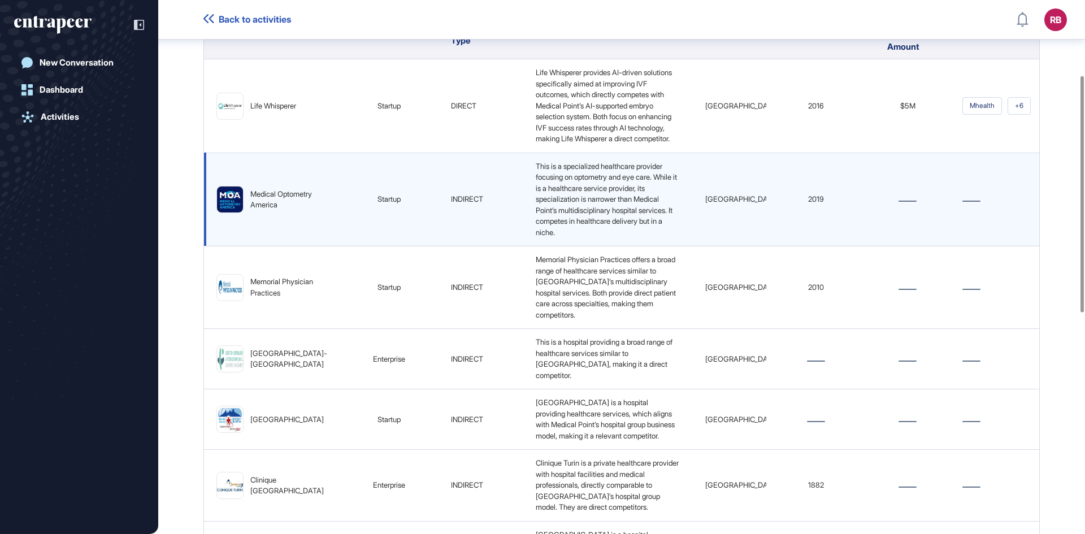
scroll to position [175, 0]
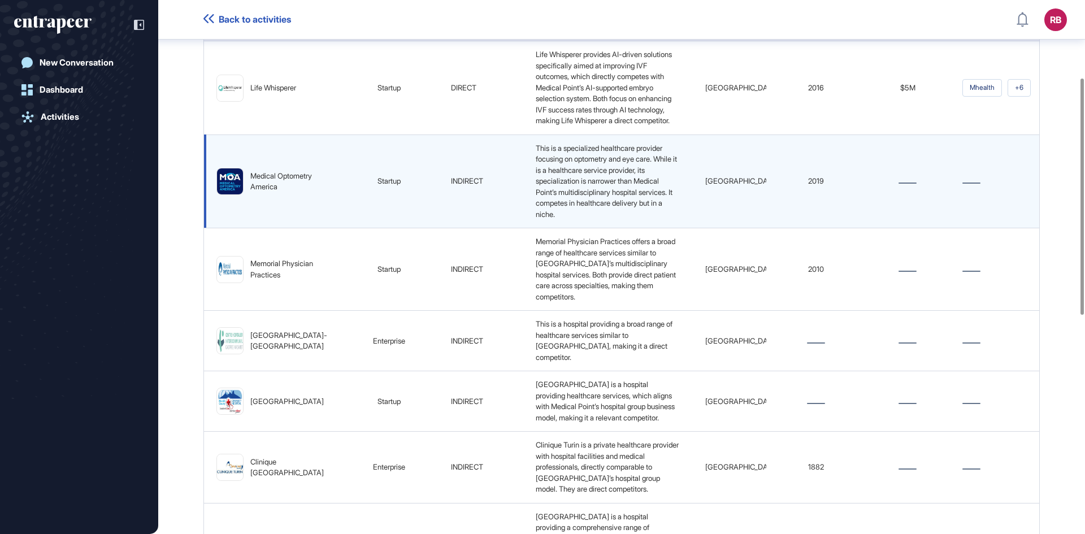
click at [267, 193] on div "Medical Optometry America" at bounding box center [288, 182] width 77 height 22
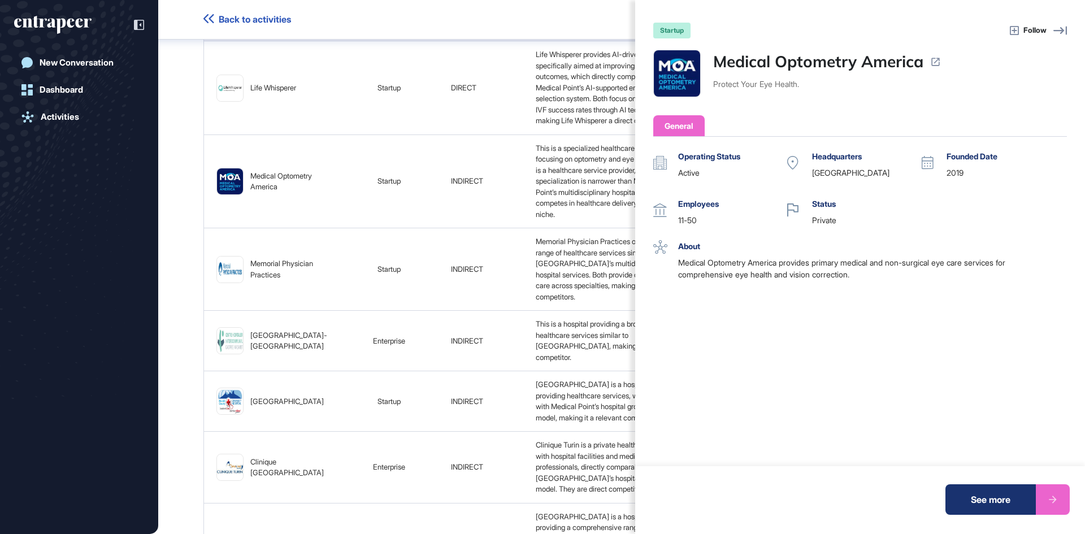
click at [930, 58] on div "Medical Optometry America" at bounding box center [827, 62] width 228 height 24
click at [935, 60] on icon at bounding box center [935, 61] width 11 height 11
click at [935, 61] on icon at bounding box center [935, 61] width 11 height 11
click at [1078, 162] on div "startup Follow Medical Optometry America Protect Your Eye Health. General Opera…" at bounding box center [860, 267] width 450 height 534
click at [1060, 168] on div "Operating Status active Headquarters United States Founded Date 2019 Employees …" at bounding box center [859, 294] width 413 height 288
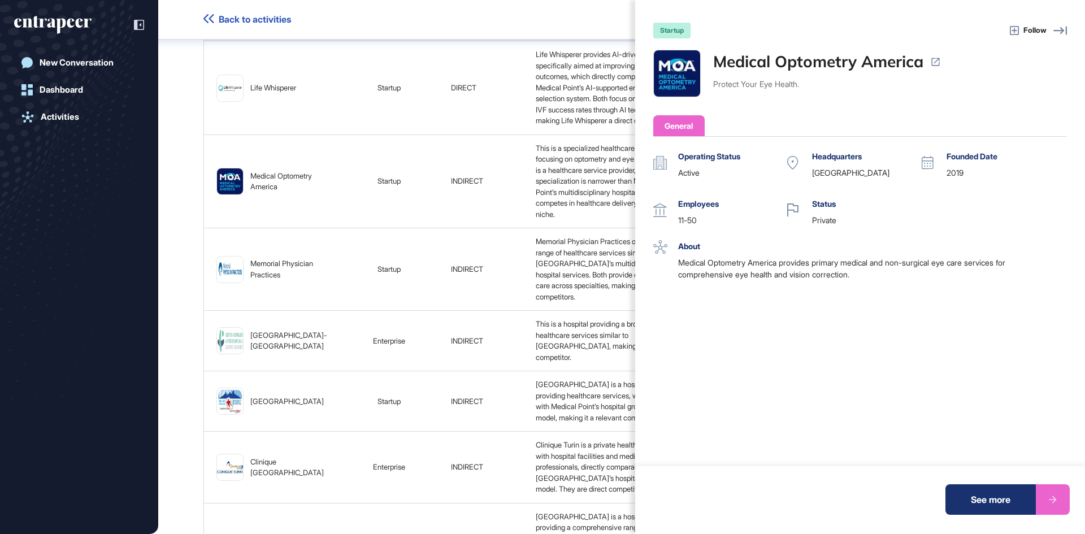
click at [423, 243] on div "startup Follow Medical Optometry America Protect Your Eye Health. General Opera…" at bounding box center [542, 267] width 1085 height 534
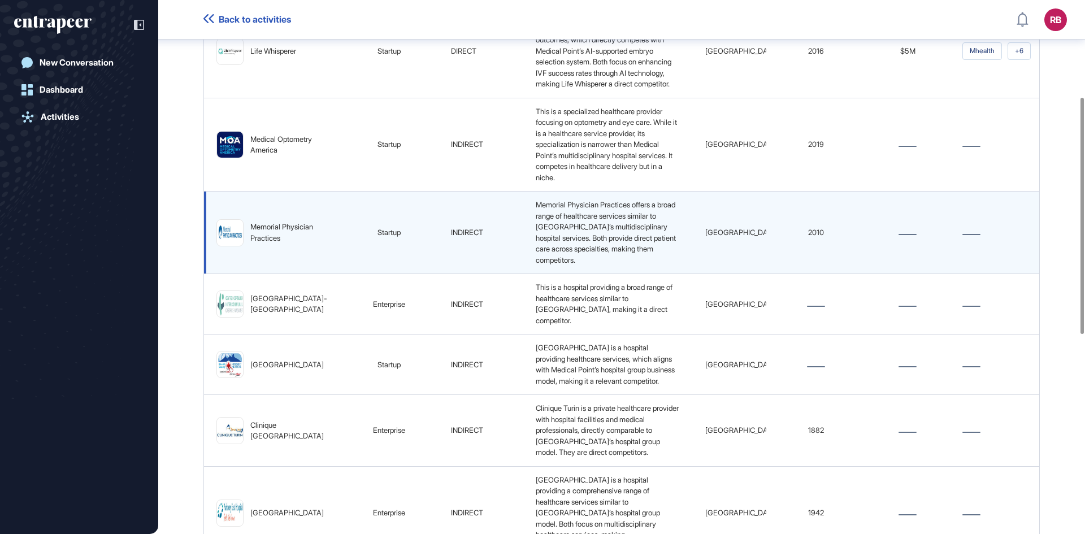
scroll to position [232, 0]
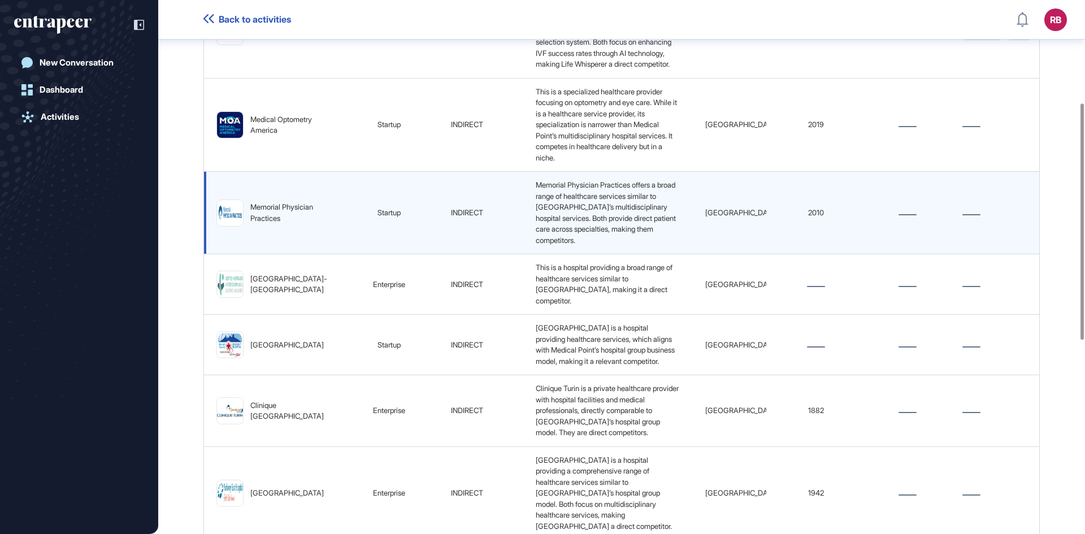
click at [246, 220] on div "Memorial Physician Practices" at bounding box center [271, 212] width 111 height 27
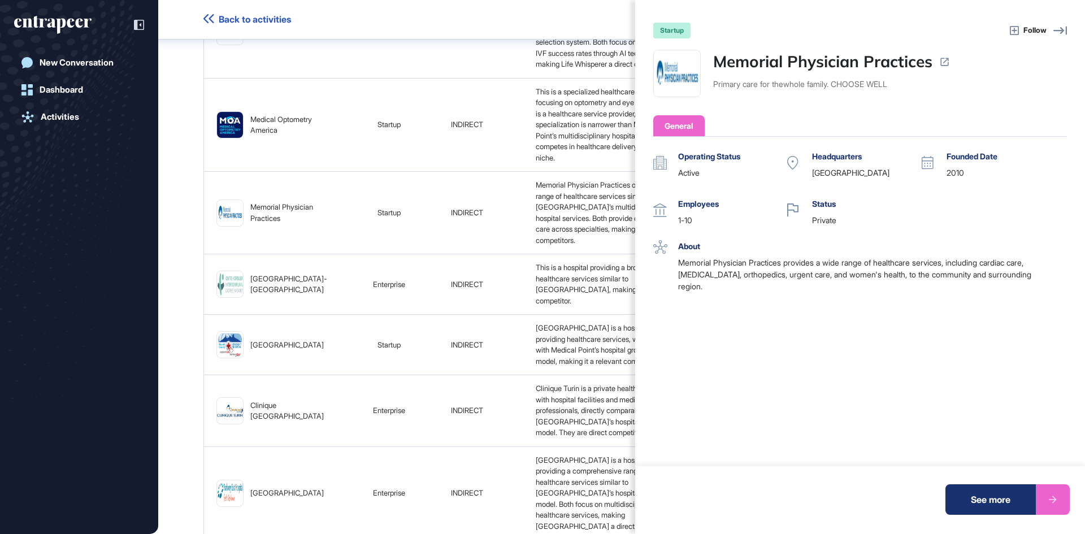
click at [944, 63] on icon at bounding box center [944, 62] width 8 height 8
click at [85, 323] on div "startup Follow Memorial Physician Practices Primary care for thewhole family. C…" at bounding box center [542, 267] width 1085 height 534
